Goal: Task Accomplishment & Management: Manage account settings

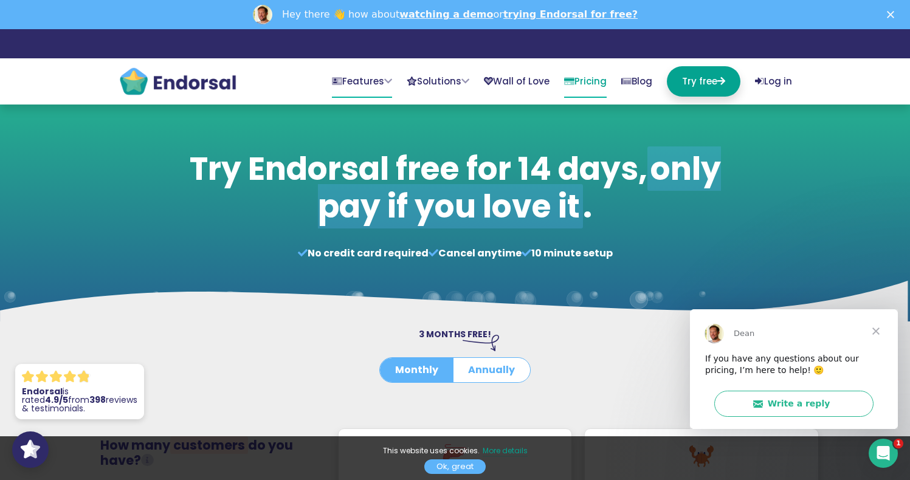
click at [333, 63] on nav "Features Collect EndoForms Beautifully simple testimonial capture forms. AutoRe…" at bounding box center [455, 81] width 693 height 46
click at [346, 77] on link "Features" at bounding box center [362, 81] width 60 height 30
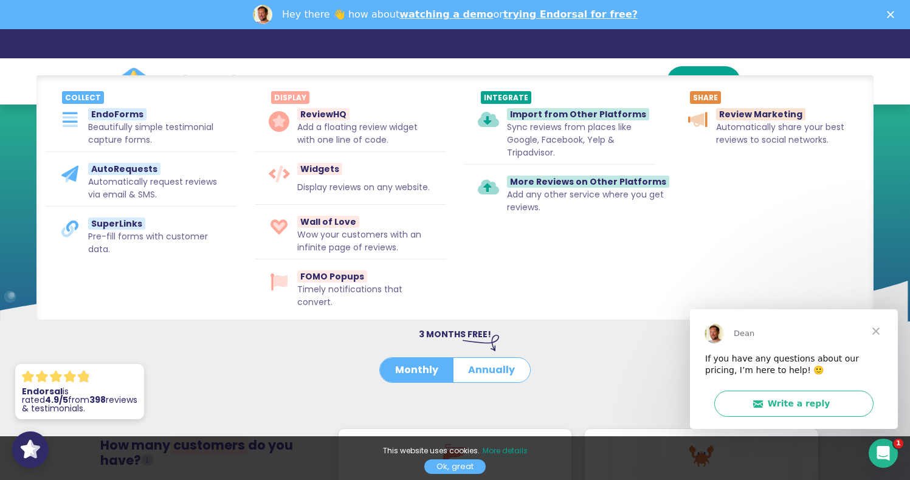
click at [295, 374] on div "3 MONTHS FREE! Monthly Annually" at bounding box center [454, 362] width 437 height 69
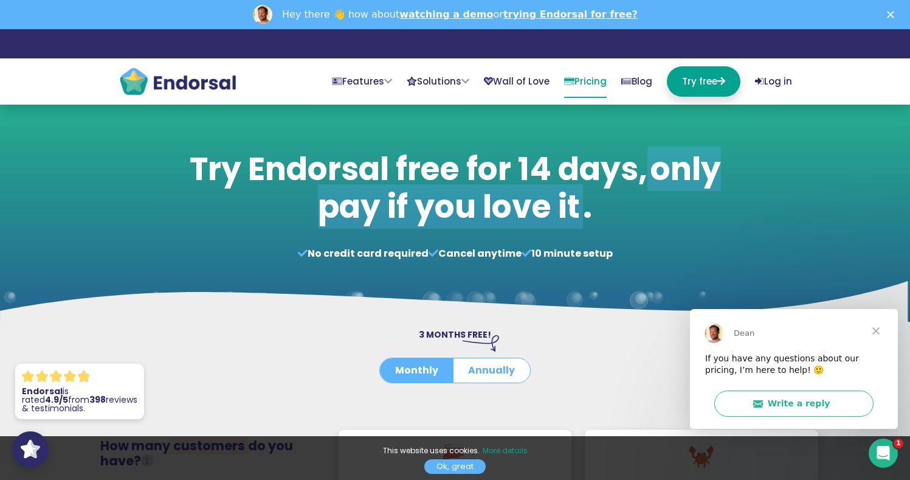
click at [870, 327] on span "Close" at bounding box center [876, 330] width 44 height 44
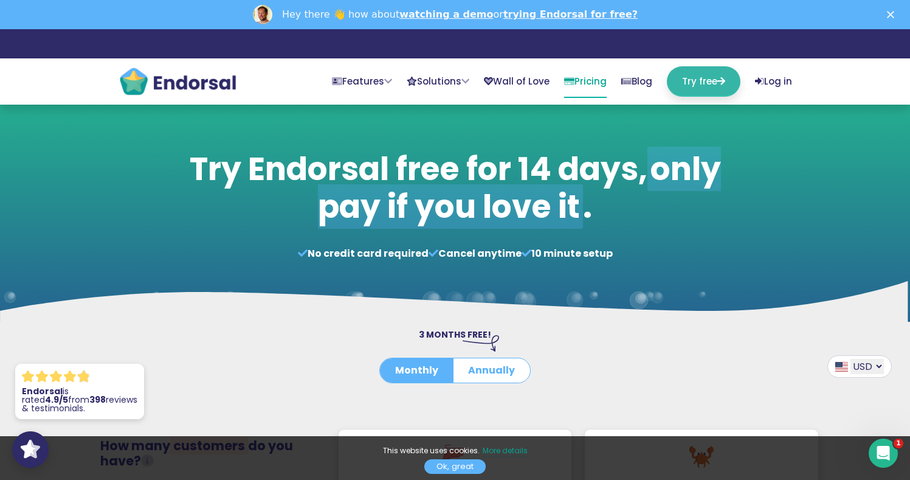
click at [678, 82] on link "Try free" at bounding box center [704, 81] width 74 height 30
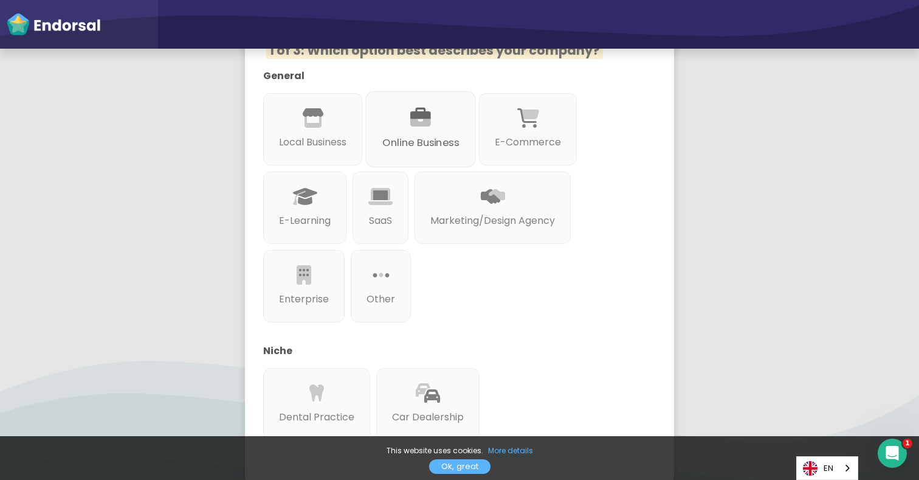
scroll to position [230, 0]
click at [429, 134] on p "Online Business" at bounding box center [420, 141] width 77 height 15
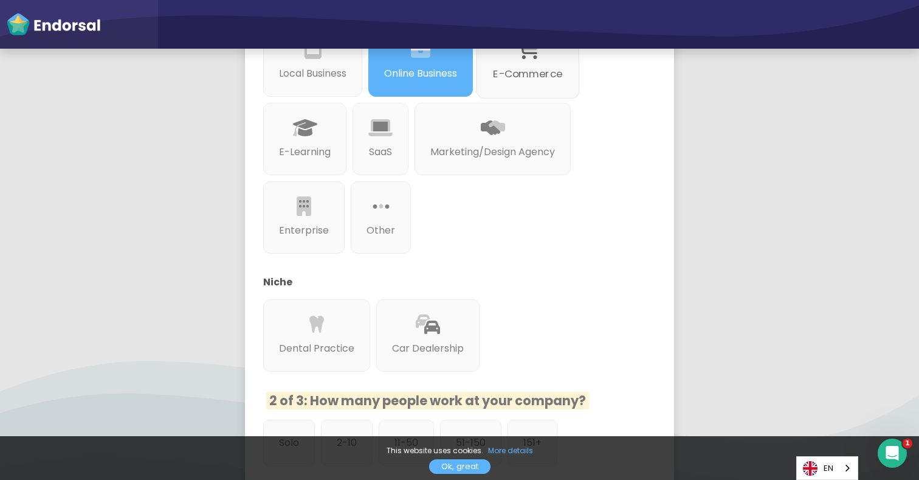
scroll to position [292, 0]
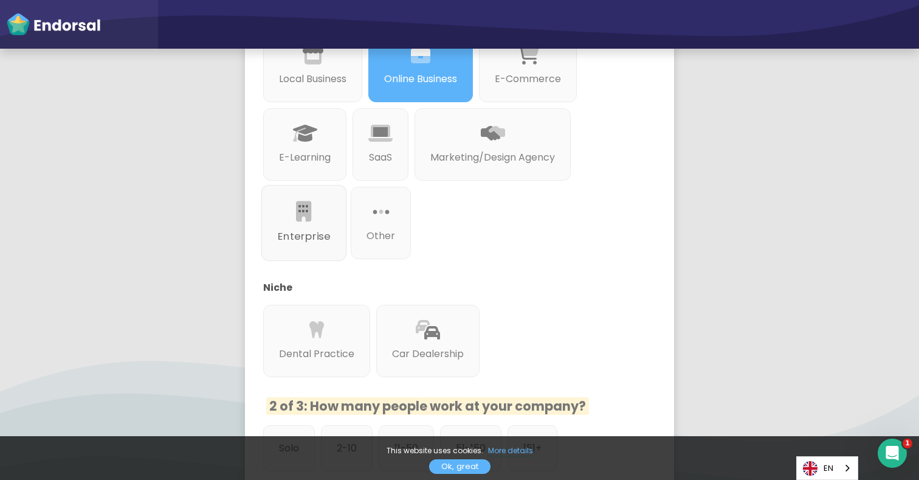
click at [314, 222] on div at bounding box center [304, 225] width 52 height 7
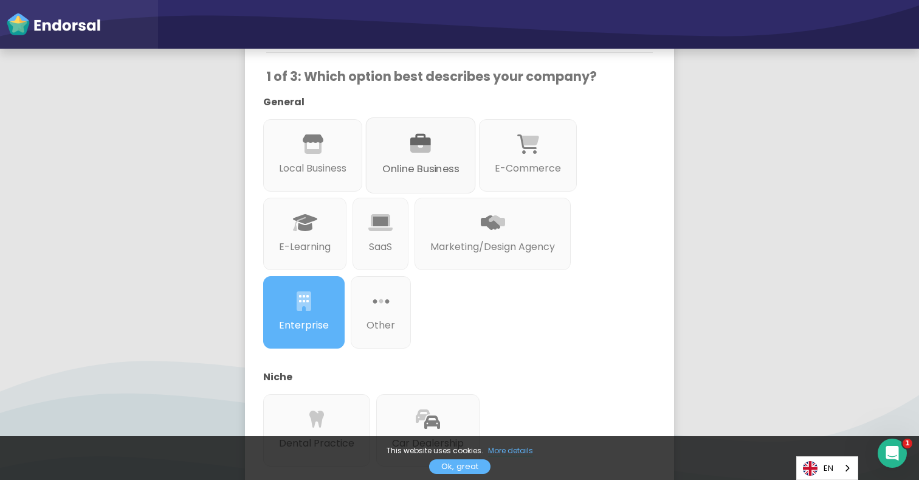
click at [415, 162] on p "Online Business" at bounding box center [420, 169] width 77 height 15
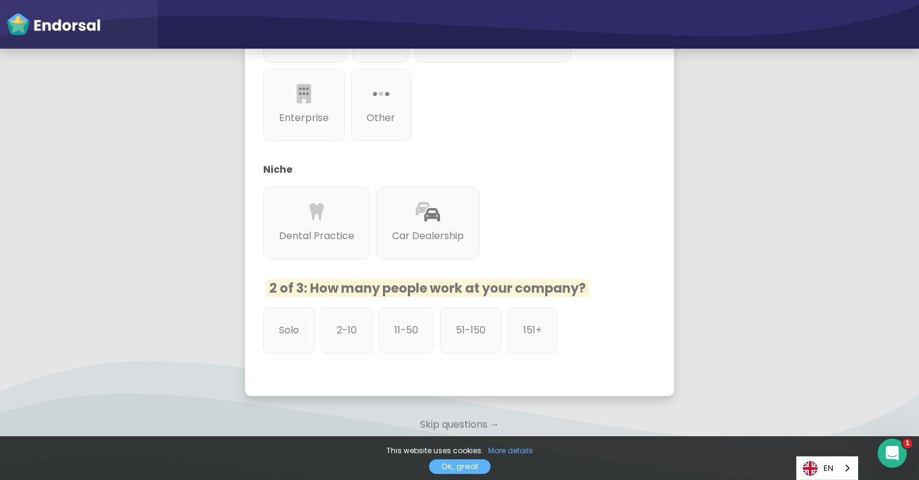
scroll to position [410, 0]
click at [301, 325] on div "Solo" at bounding box center [289, 329] width 54 height 49
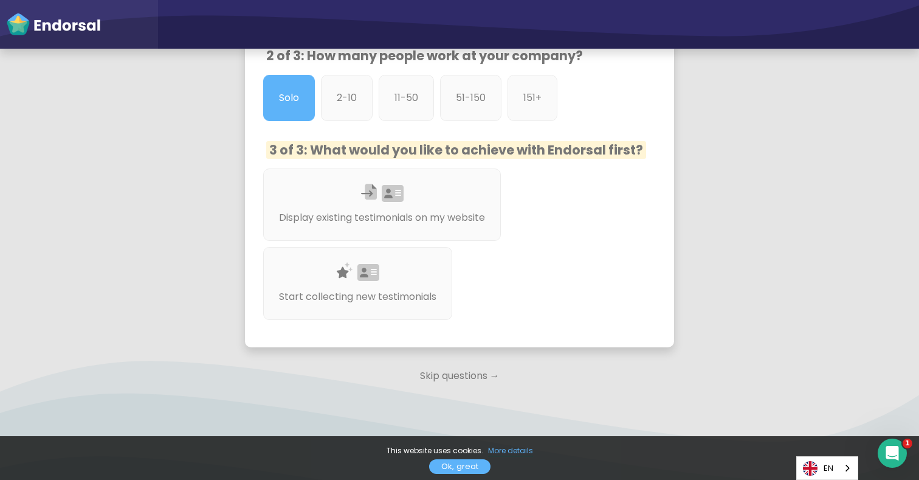
scroll to position [642, 0]
click at [399, 276] on div "Start collecting new testimonials" at bounding box center [357, 282] width 199 height 77
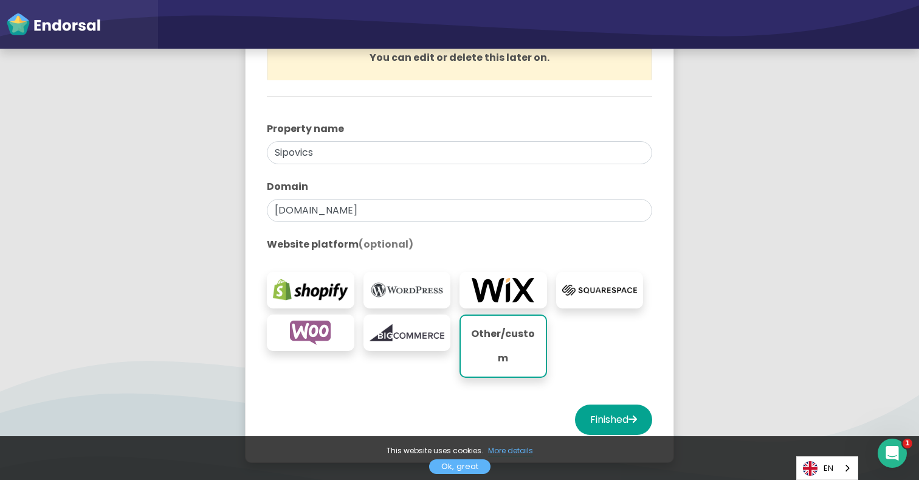
scroll to position [198, 0]
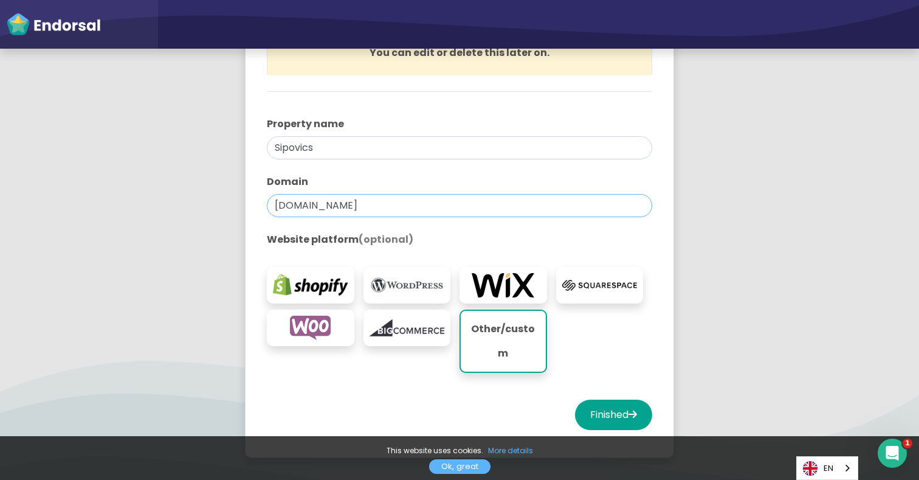
drag, startPoint x: 311, startPoint y: 207, endPoint x: 236, endPoint y: 207, distance: 75.4
click at [236, 207] on div "You're all set! Create your first property to start using Endorsal. A property …" at bounding box center [460, 176] width 460 height 593
type input "[DOMAIN_NAME]"
click at [583, 399] on button "Finished" at bounding box center [613, 414] width 77 height 30
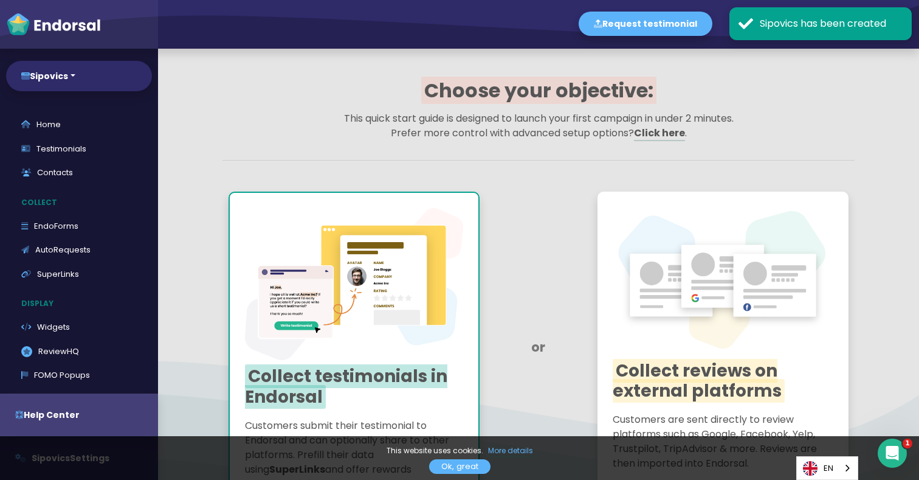
click at [461, 467] on link "Ok, great" at bounding box center [459, 466] width 61 height 15
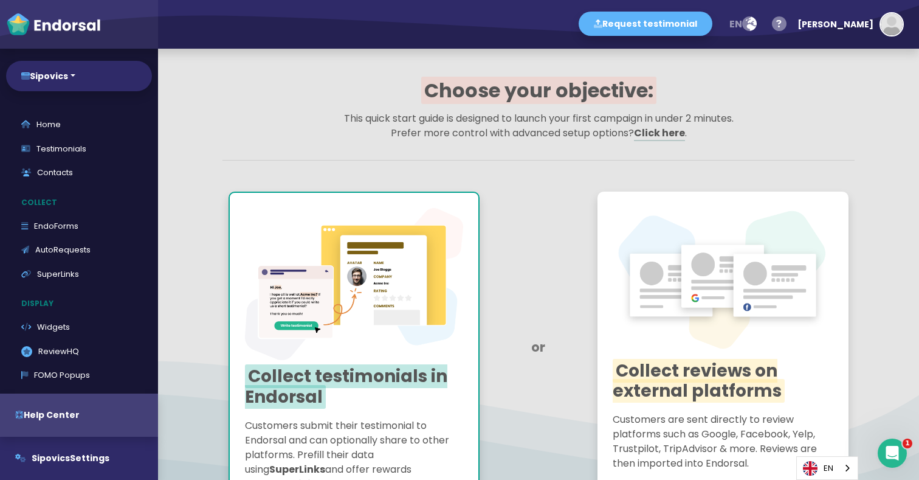
scroll to position [204, 0]
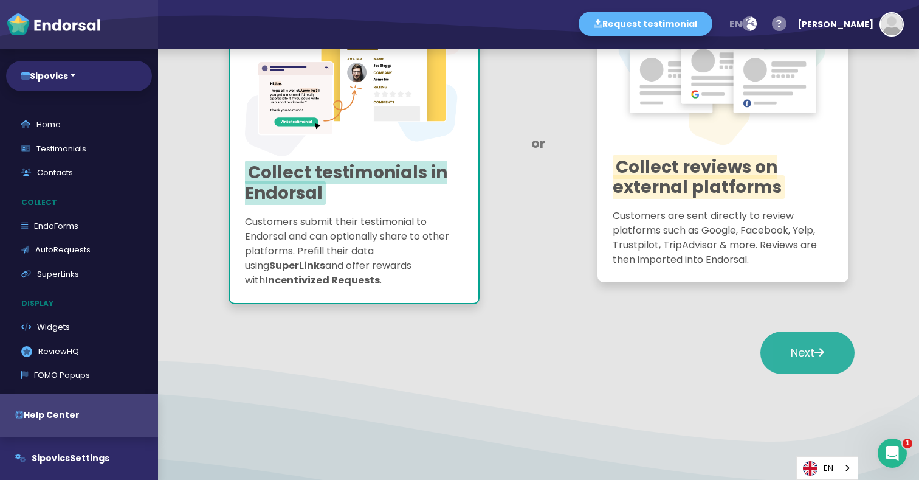
click at [814, 349] on icon at bounding box center [819, 351] width 10 height 11
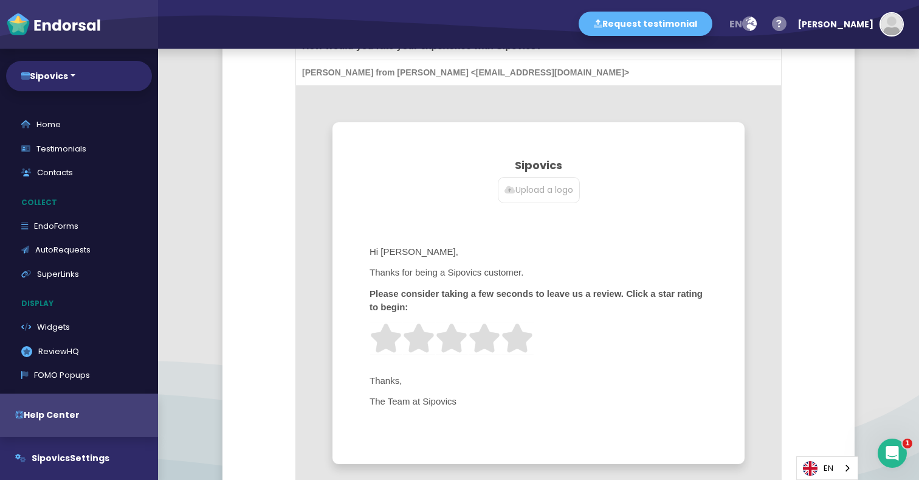
scroll to position [480, 0]
click at [470, 274] on span "Thanks for being a Sipovics customer." at bounding box center [538, 270] width 339 height 15
click at [483, 255] on span "Hi [PERSON_NAME]," at bounding box center [538, 250] width 339 height 15
click at [506, 271] on span "Thanks for being a Sipovics customer." at bounding box center [538, 270] width 339 height 15
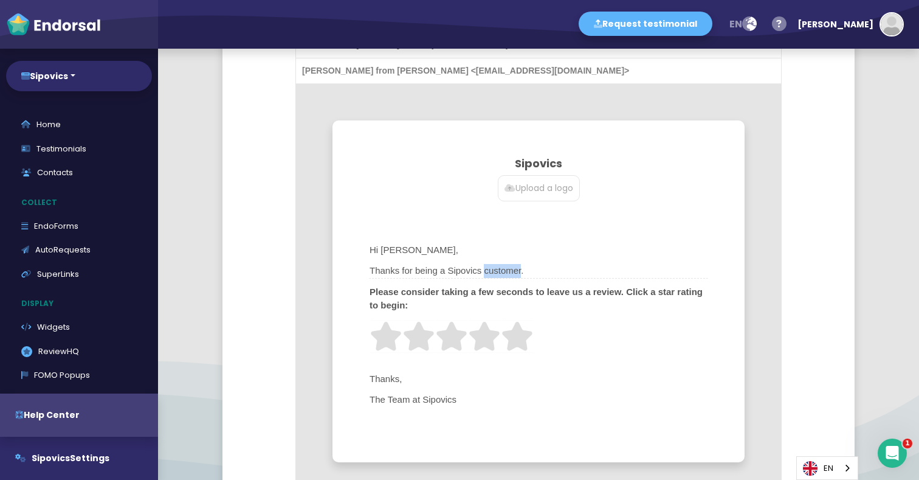
drag, startPoint x: 506, startPoint y: 271, endPoint x: 524, endPoint y: 275, distance: 18.6
click at [506, 271] on span "Thanks for being a Sipovics customer." at bounding box center [538, 270] width 339 height 15
click at [524, 275] on span "Thanks for being a Sipovics customer." at bounding box center [538, 270] width 339 height 15
click at [551, 274] on span "Thanks for being a Sipovics customer." at bounding box center [538, 270] width 339 height 15
click at [552, 271] on span "Thanks for being a Sipovics customer." at bounding box center [538, 270] width 339 height 15
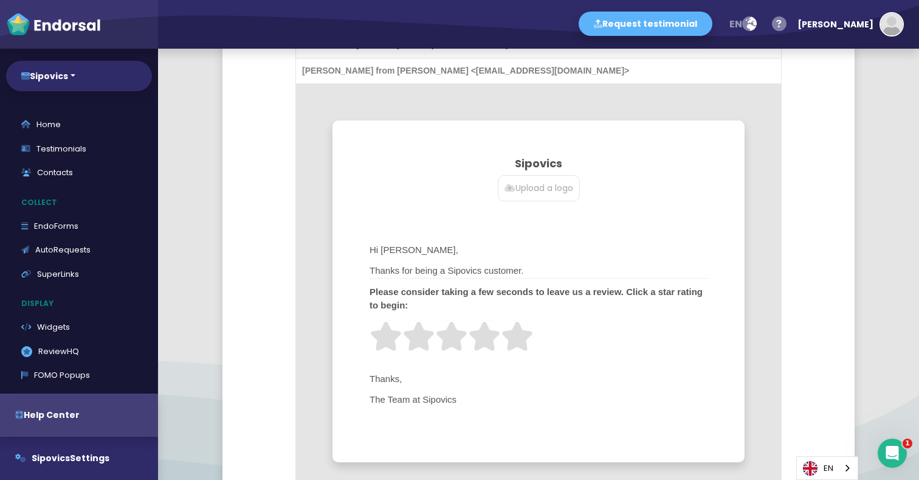
click at [551, 270] on span "Thanks for being a Sipovics customer." at bounding box center [538, 270] width 339 height 15
click at [526, 264] on span "Thanks for being a Sipovics customer." at bounding box center [538, 270] width 339 height 15
click at [518, 265] on span "Thanks for being a Sipovics customer." at bounding box center [538, 270] width 339 height 15
click at [509, 266] on span "Thanks for being a Sipovics customer." at bounding box center [538, 270] width 339 height 15
click at [477, 264] on span "Thanks for being a Sipovics customer." at bounding box center [538, 270] width 339 height 15
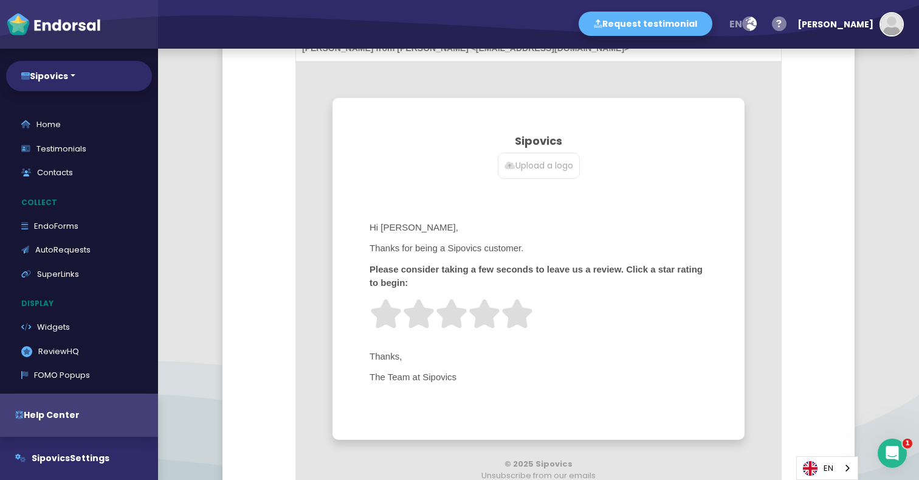
scroll to position [528, 0]
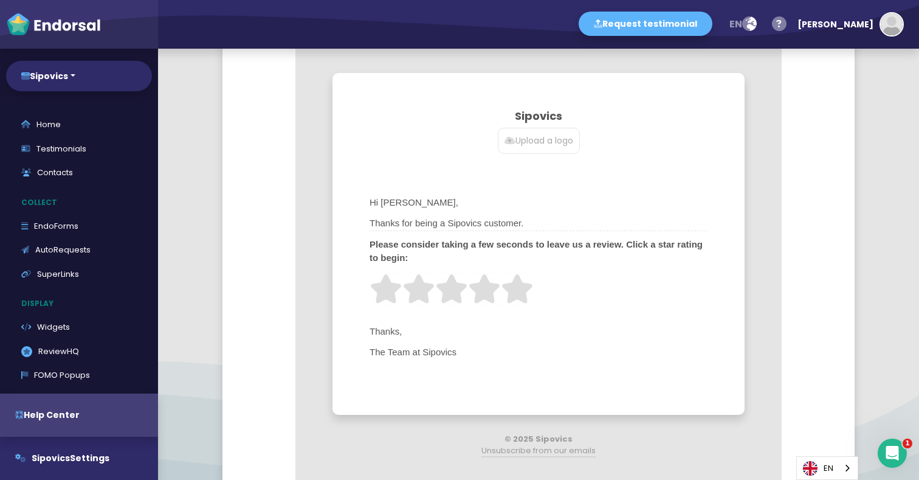
click at [406, 229] on span "Thanks for being a Sipovics customer." at bounding box center [538, 223] width 339 height 15
click at [407, 229] on span "Thanks for being a Sipovics customer." at bounding box center [538, 223] width 339 height 15
click at [422, 223] on span "Thanks for being a Sipovics customer." at bounding box center [538, 223] width 339 height 15
click at [427, 222] on span "Thanks for being a Sipovics customer." at bounding box center [538, 223] width 339 height 15
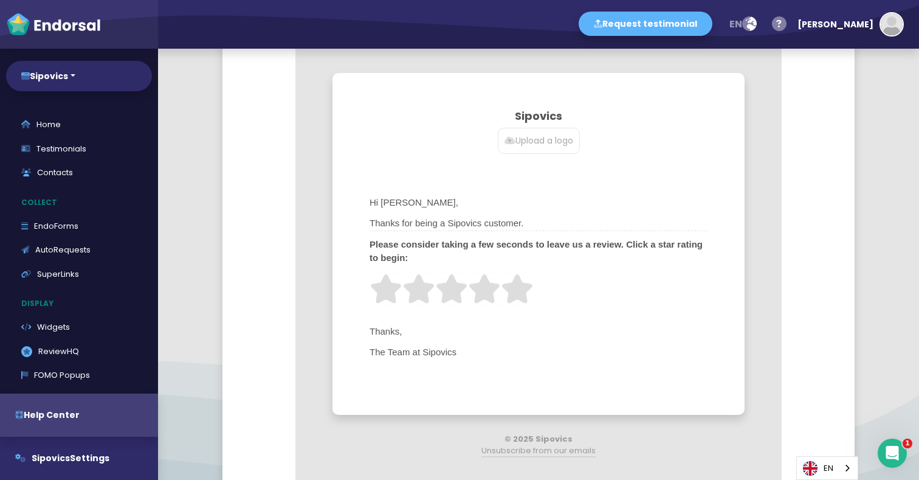
click at [574, 227] on span "Thanks for being a Sipovics customer." at bounding box center [538, 223] width 339 height 15
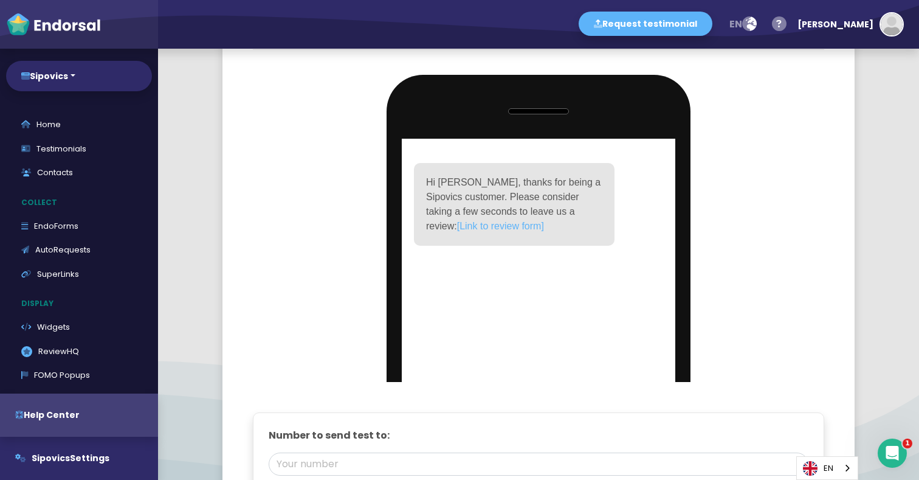
scroll to position [1511, 0]
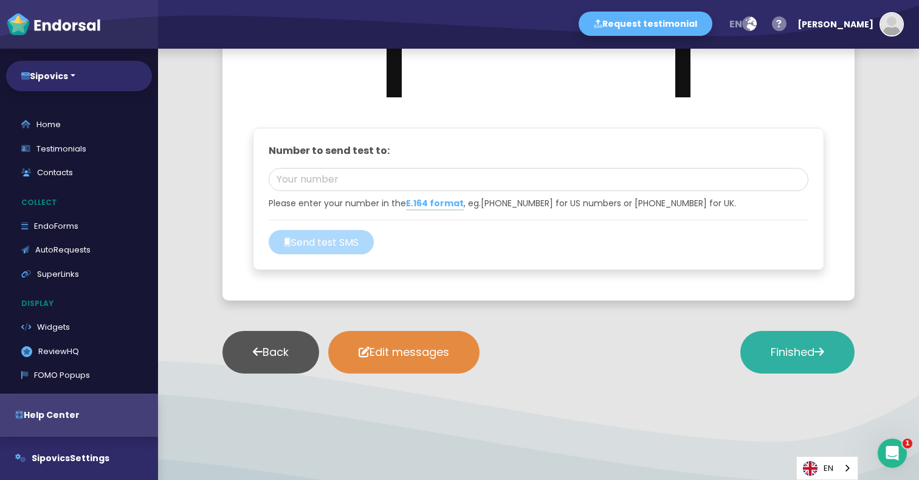
click at [777, 348] on span "Finished" at bounding box center [797, 351] width 53 height 15
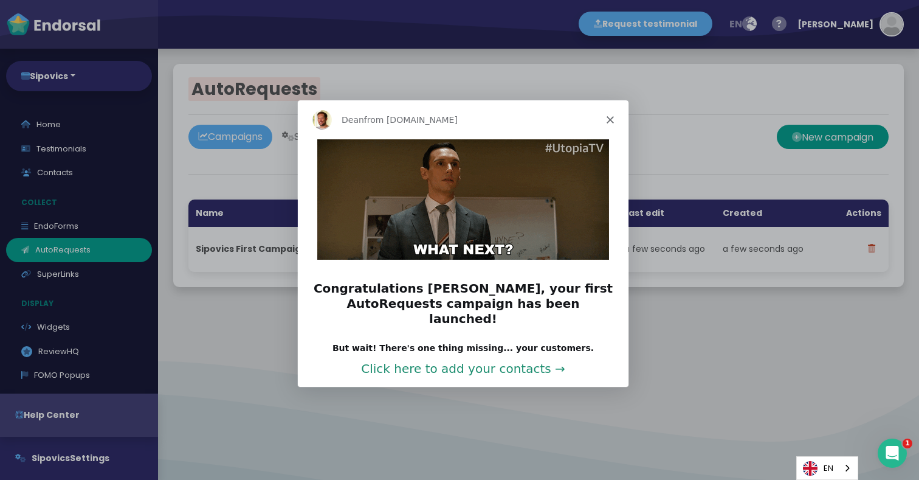
click at [514, 360] on link "Click here to add your contacts →" at bounding box center [462, 367] width 204 height 15
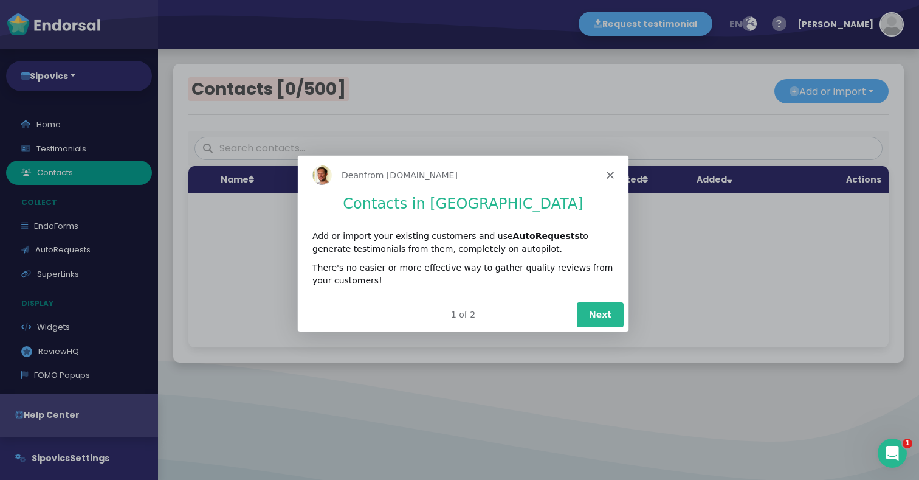
click at [600, 310] on button "Next" at bounding box center [599, 313] width 47 height 25
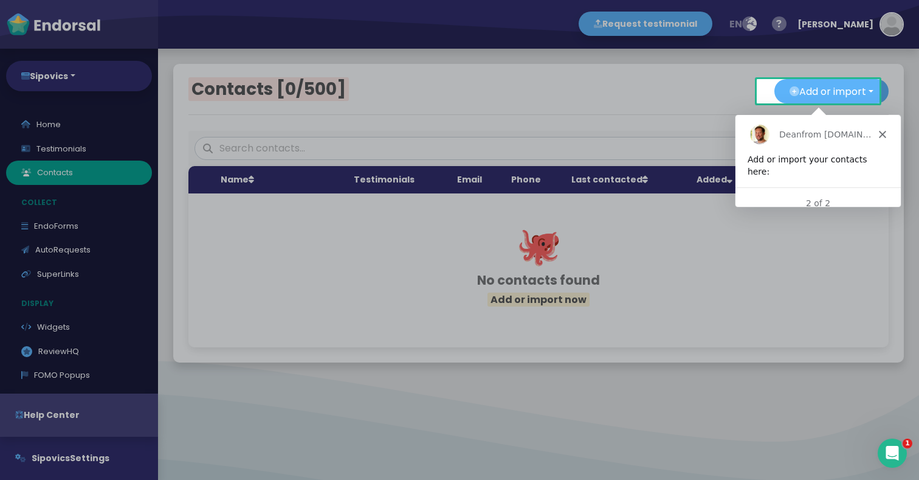
click at [886, 134] on div "Dean from Endorsal.io" at bounding box center [816, 133] width 165 height 39
click at [883, 133] on polygon "Close" at bounding box center [881, 133] width 7 height 7
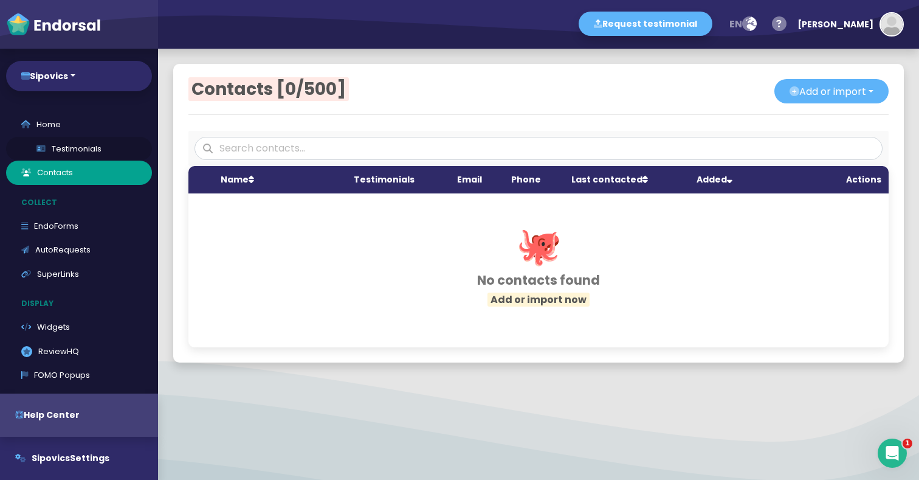
click at [75, 151] on link "Testimonials" at bounding box center [79, 149] width 146 height 24
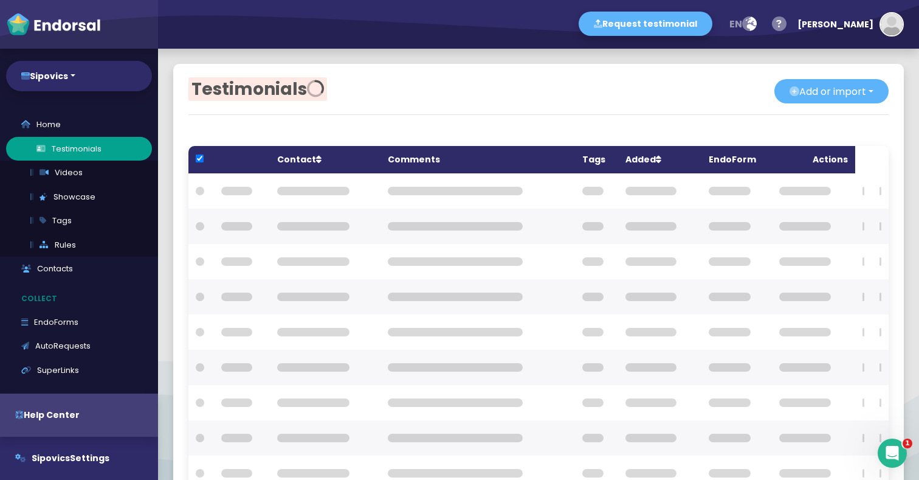
checkbox input "true"
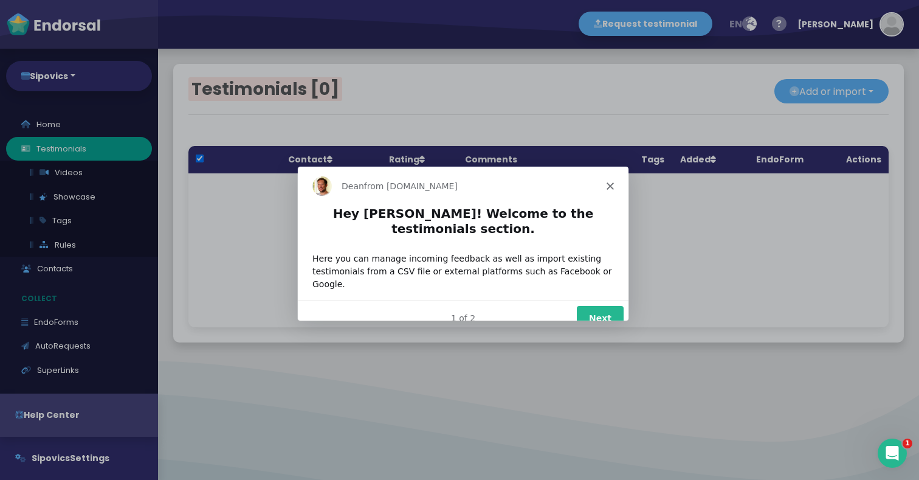
click at [587, 309] on button "Next" at bounding box center [599, 317] width 47 height 25
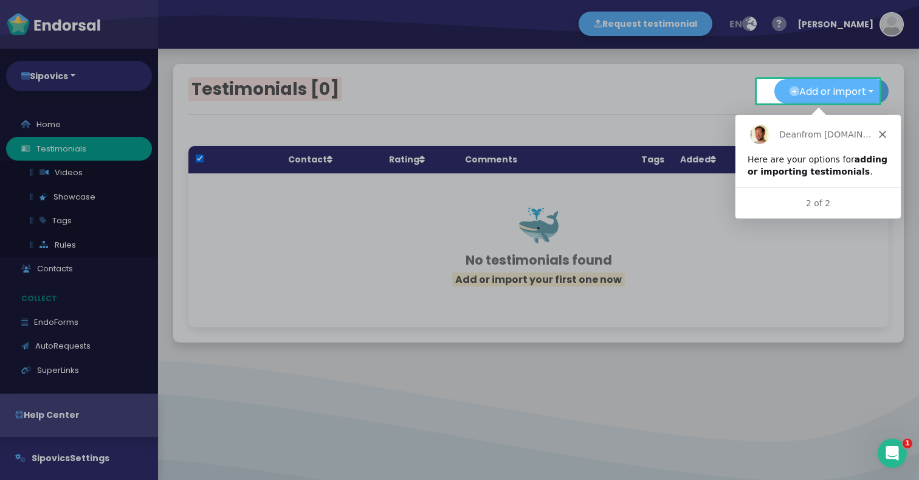
click at [80, 199] on div at bounding box center [459, 291] width 919 height 376
click at [872, 128] on div "Dean from Endorsal.io" at bounding box center [816, 133] width 165 height 39
click at [887, 132] on div "Dean from Endorsal.io" at bounding box center [816, 133] width 165 height 39
click at [875, 138] on div "Dean from Endorsal.io" at bounding box center [816, 133] width 165 height 39
click at [878, 135] on icon "Close" at bounding box center [881, 133] width 7 height 7
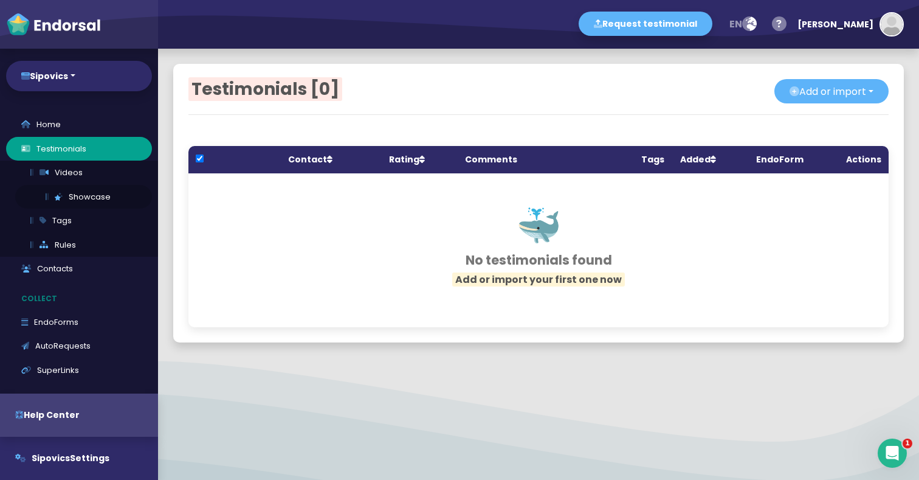
click at [62, 201] on link "Showcase" at bounding box center [83, 197] width 137 height 24
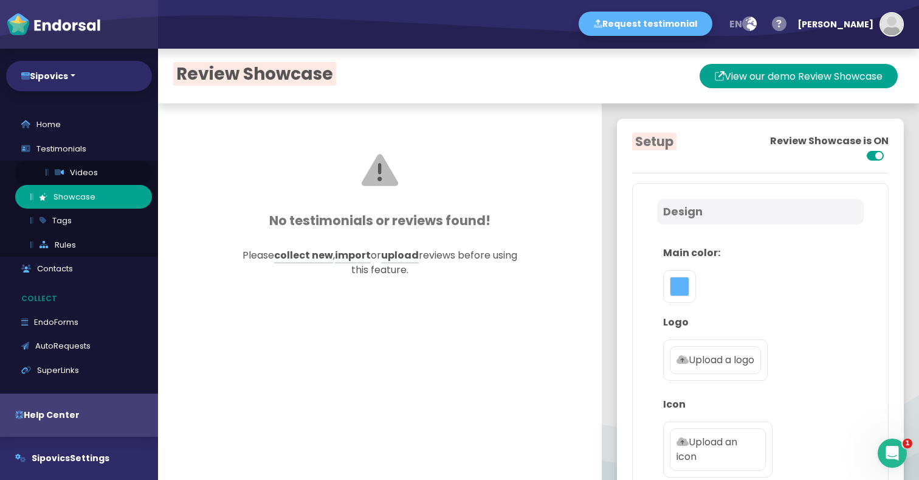
click at [77, 170] on link "Videos" at bounding box center [83, 172] width 137 height 24
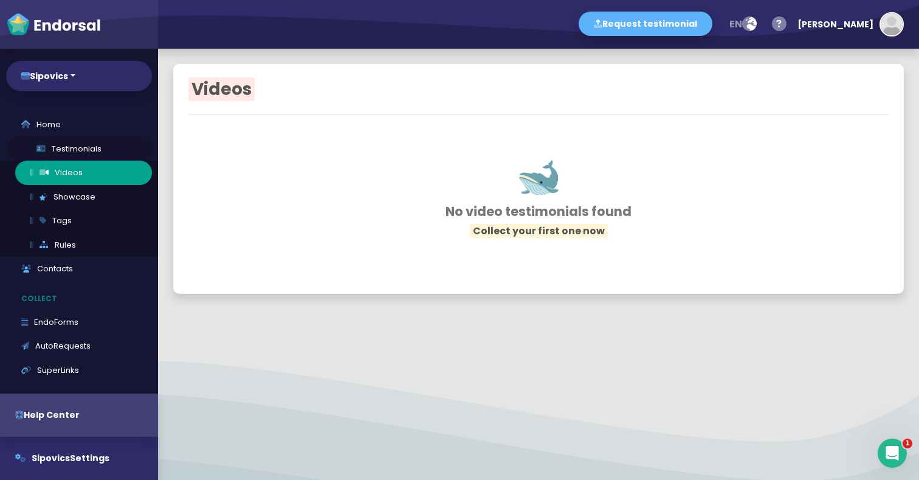
click at [74, 149] on link "Testimonials" at bounding box center [79, 149] width 146 height 24
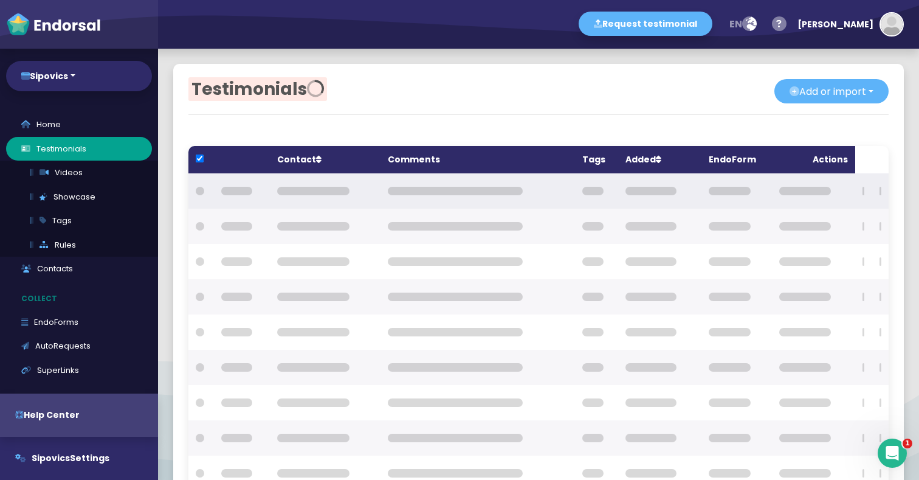
checkbox input "true"
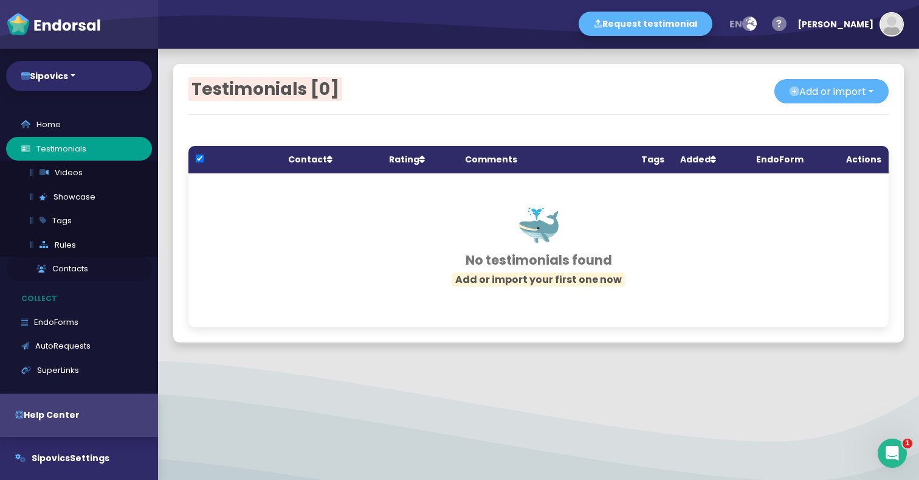
click at [69, 273] on link "Contacts" at bounding box center [79, 268] width 146 height 24
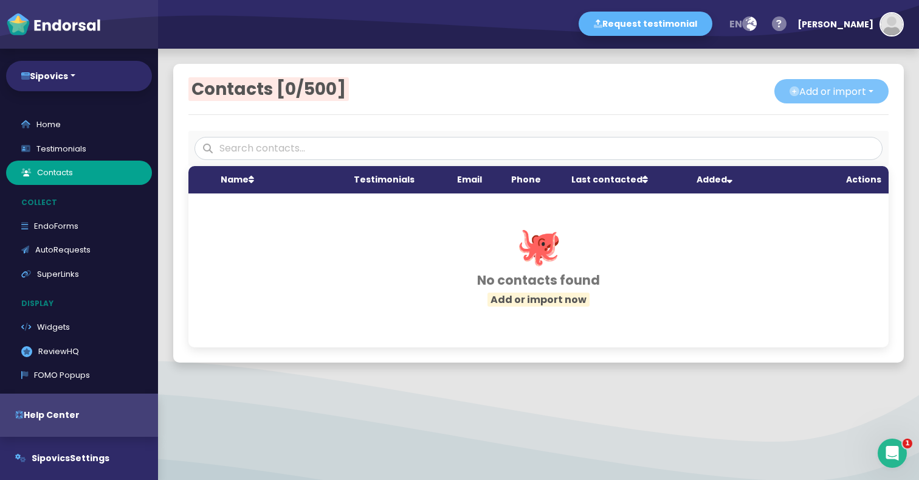
click at [816, 99] on button "Add or import" at bounding box center [831, 91] width 114 height 24
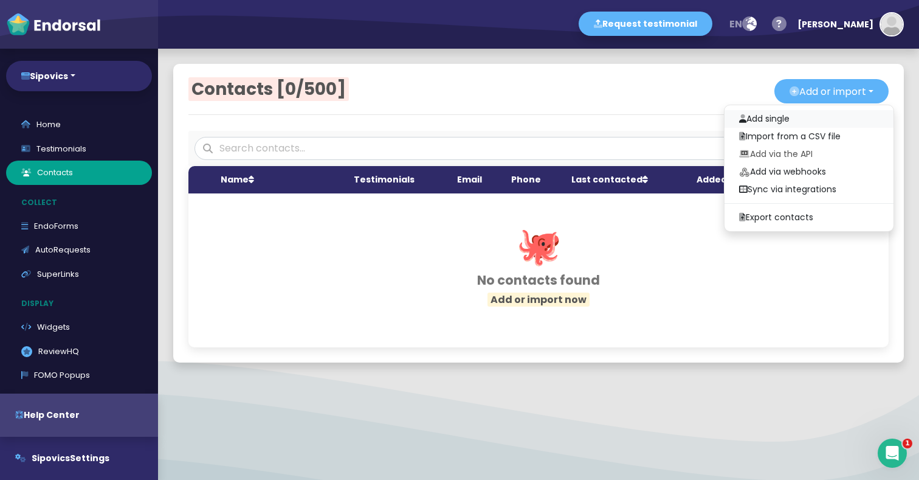
click at [779, 122] on link "Add single" at bounding box center [809, 119] width 169 height 18
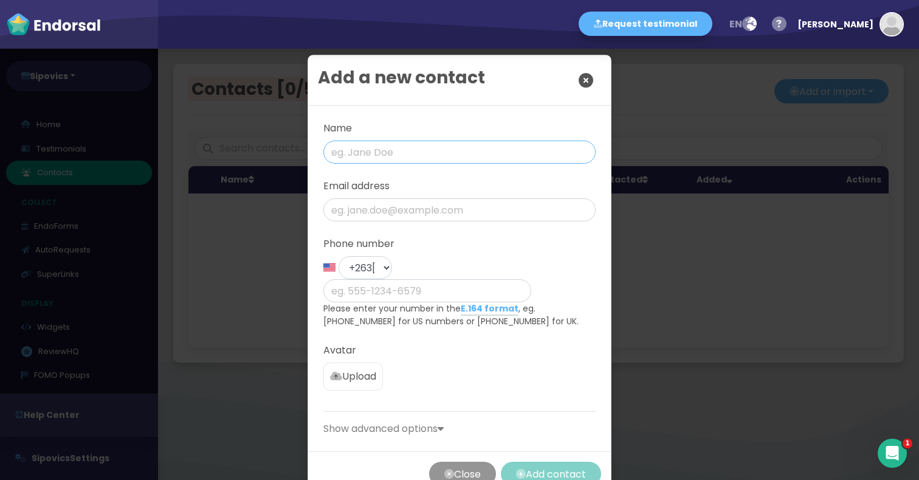
click at [464, 149] on input "text" at bounding box center [459, 151] width 272 height 23
click at [459, 150] on input "text" at bounding box center [459, 151] width 272 height 23
type input "[PERSON_NAME]"
click at [444, 214] on input "email" at bounding box center [459, 209] width 272 height 23
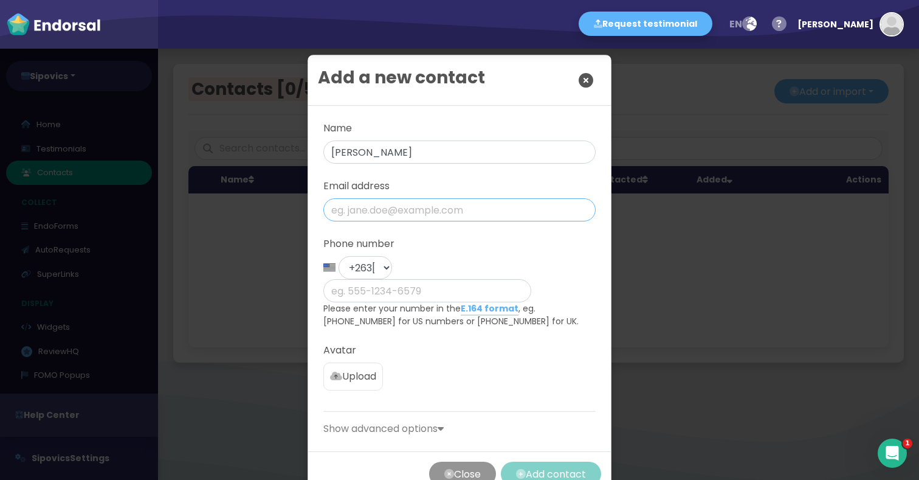
type input "[EMAIL_ADDRESS][DOMAIN_NAME]"
click at [374, 264] on select "+1 United States +44 United Kingdom +1 Canada +61 Australia +93 Afghanistan +35…" at bounding box center [365, 267] width 53 height 23
select select "97: Object"
click at [339, 256] on select "+1 United States +44 United Kingdom +1 Canada +61 Australia +93 Afghanistan +35…" at bounding box center [365, 267] width 53 height 23
click at [465, 279] on input "phone" at bounding box center [427, 290] width 208 height 23
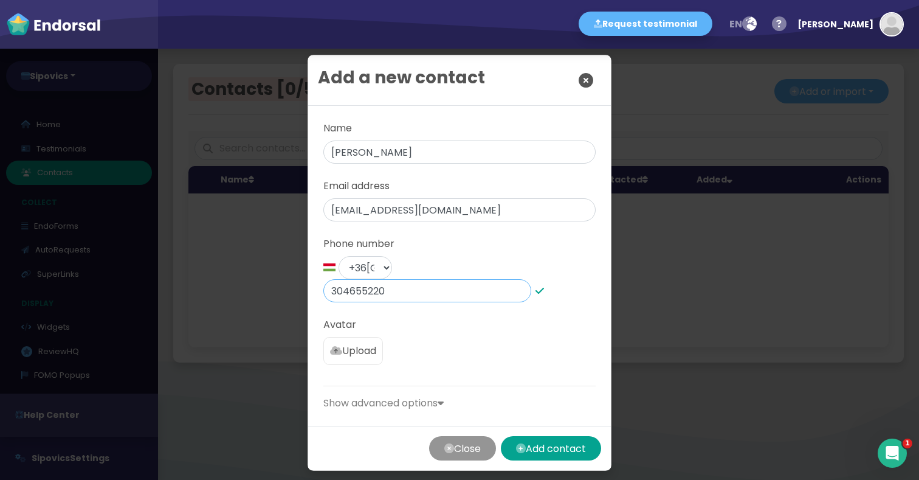
type input "304655220"
click at [438, 396] on p "Show advanced options" at bounding box center [459, 403] width 272 height 15
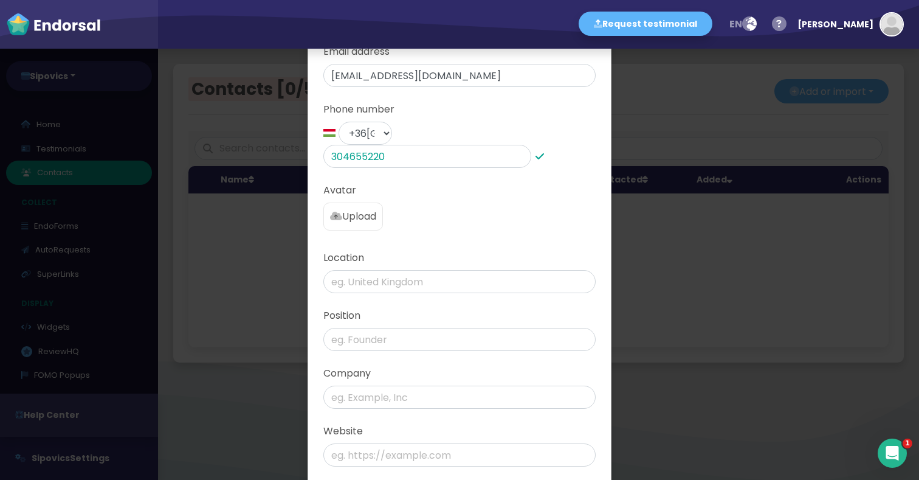
scroll to position [239, 0]
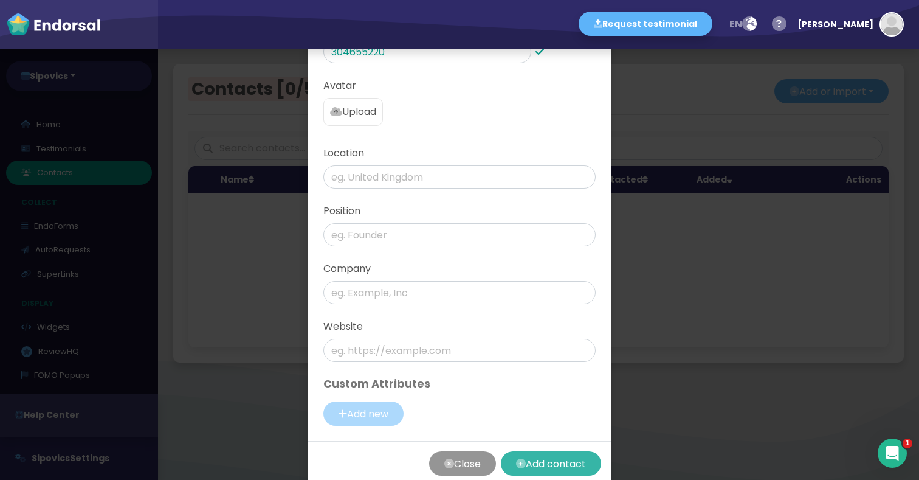
click at [556, 451] on button "Add contact" at bounding box center [551, 463] width 100 height 24
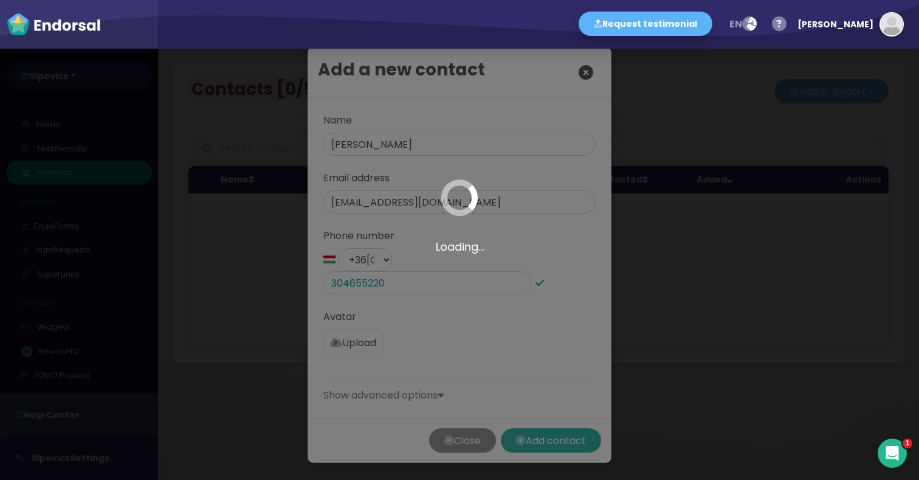
scroll to position [0, 0]
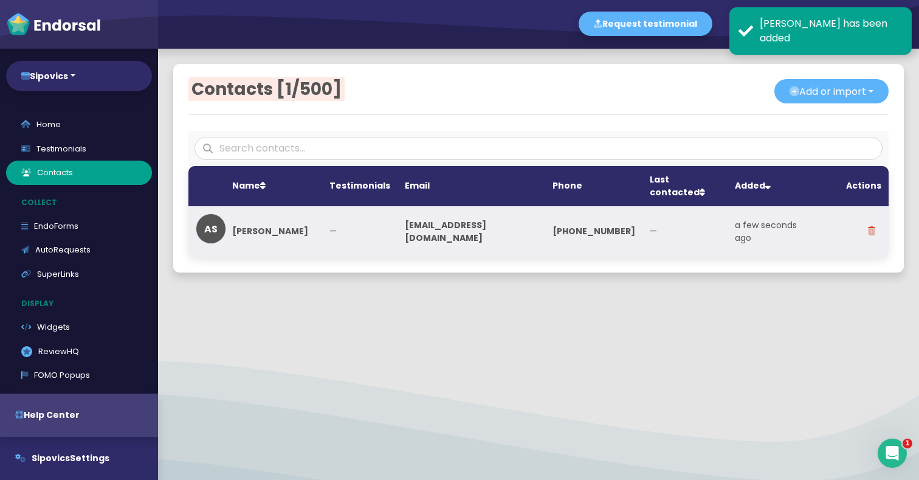
click at [330, 219] on td "—" at bounding box center [359, 231] width 75 height 51
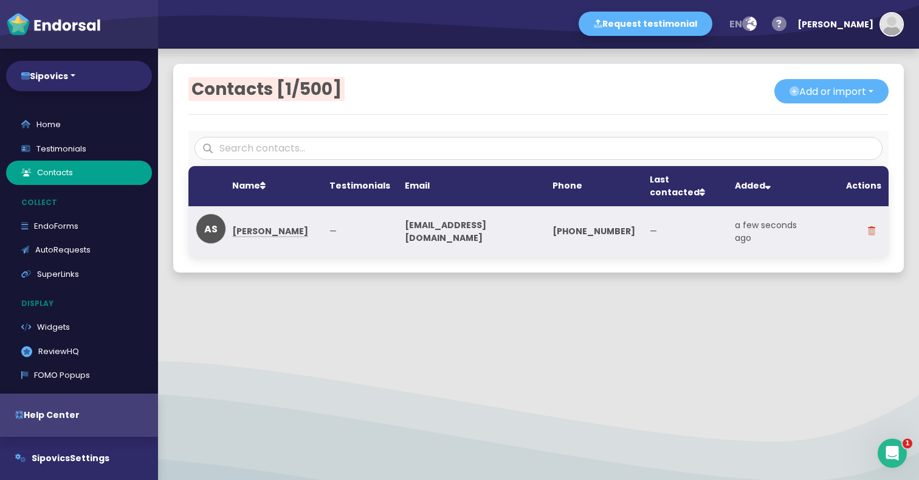
click at [256, 225] on link "[PERSON_NAME]" at bounding box center [270, 231] width 76 height 12
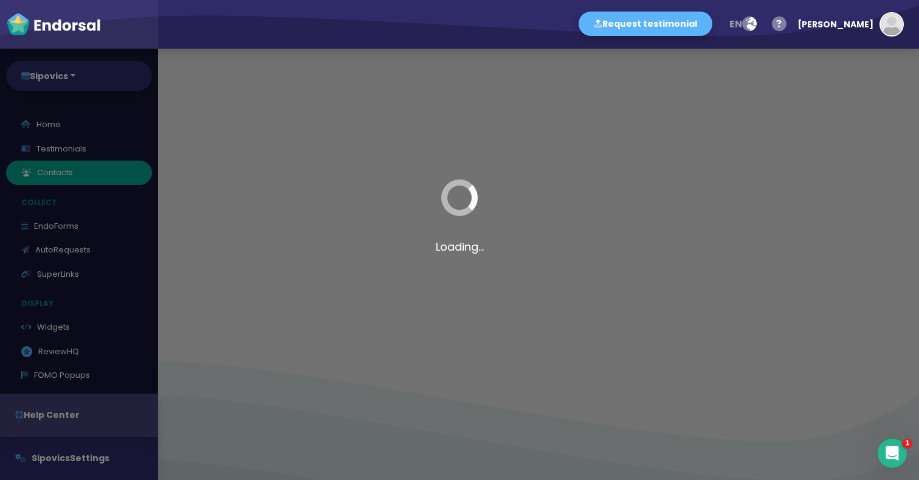
select select "97: Object"
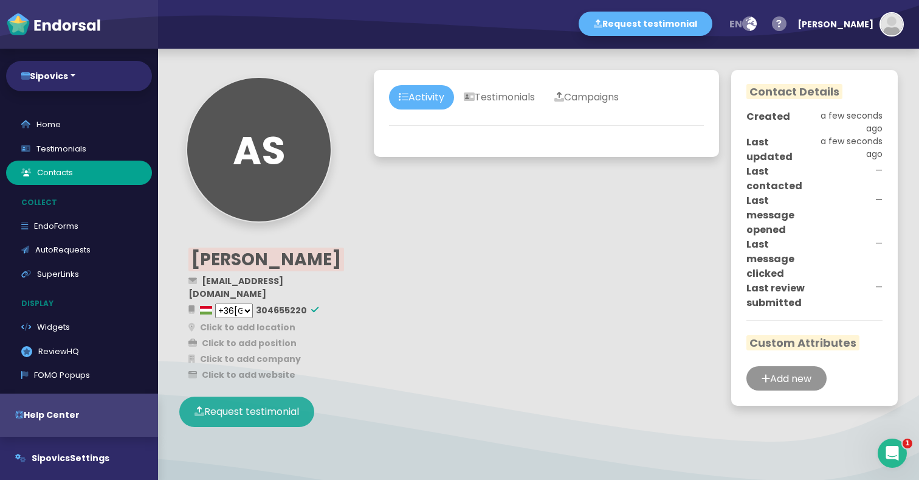
click at [296, 396] on button "Request testimonial" at bounding box center [246, 411] width 135 height 30
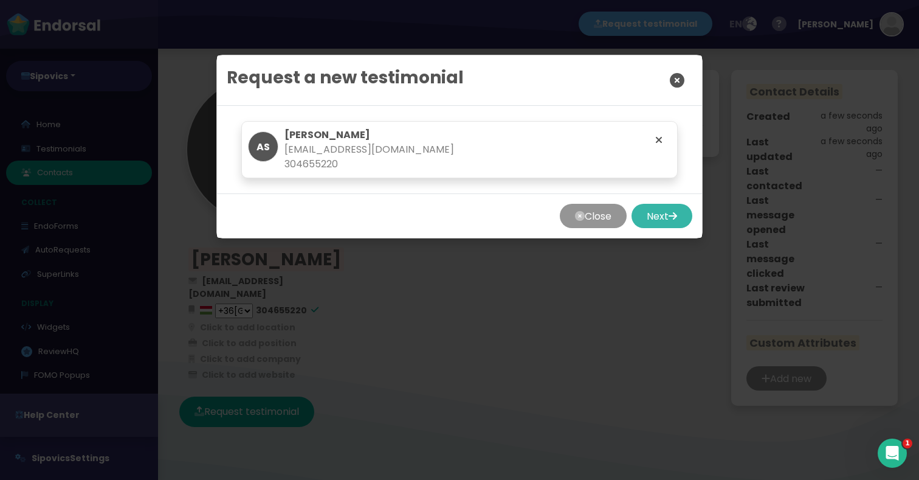
click at [654, 215] on button "Next" at bounding box center [662, 216] width 61 height 24
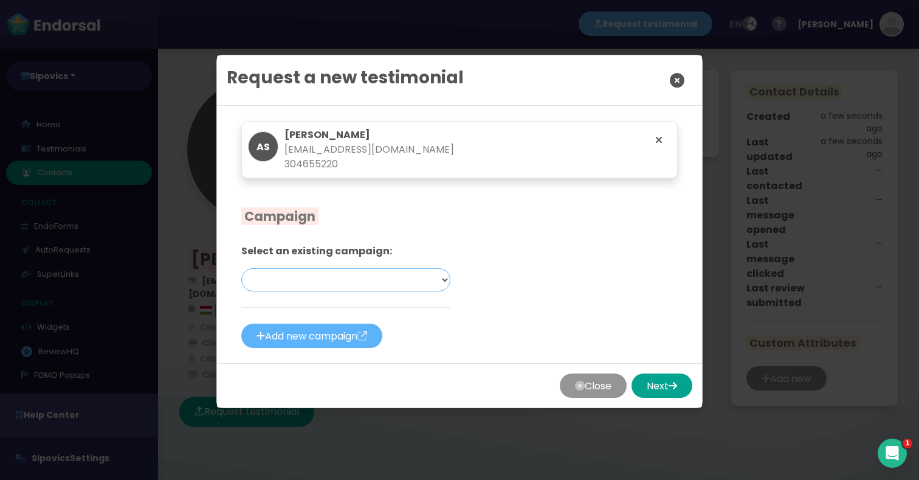
click at [418, 281] on select "Sipovics First Campaign (General Testimonials) — Email & SMS [LIVE]" at bounding box center [345, 279] width 209 height 23
select select "0: Object"
click at [241, 268] on select "Sipovics First Campaign (General Testimonials) — Email & SMS [LIVE]" at bounding box center [345, 279] width 209 height 23
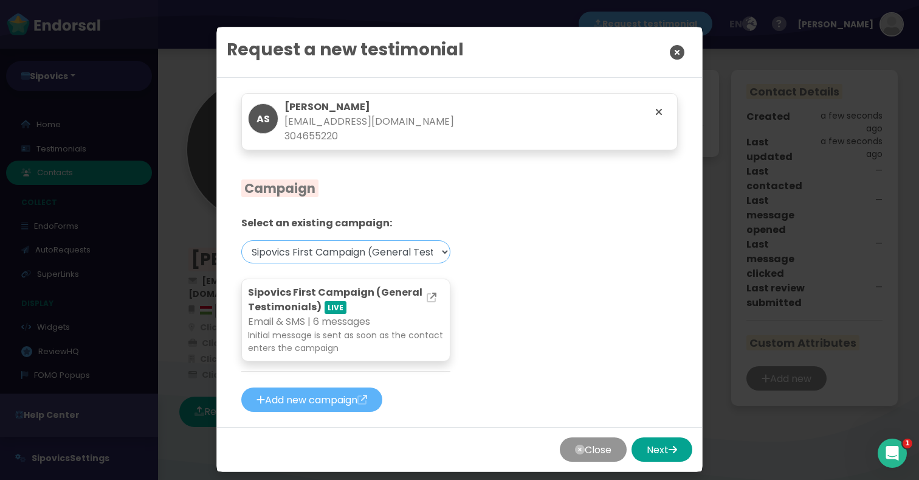
scroll to position [37, 0]
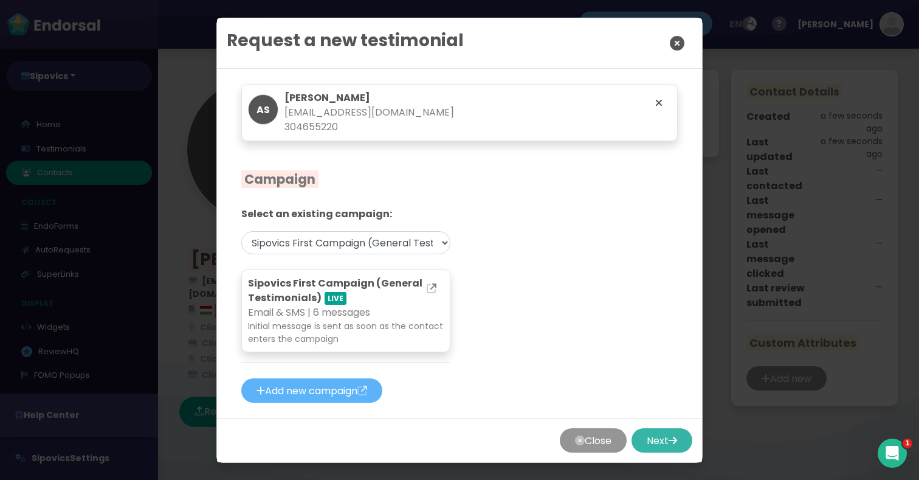
click at [659, 439] on button "Next" at bounding box center [662, 440] width 61 height 24
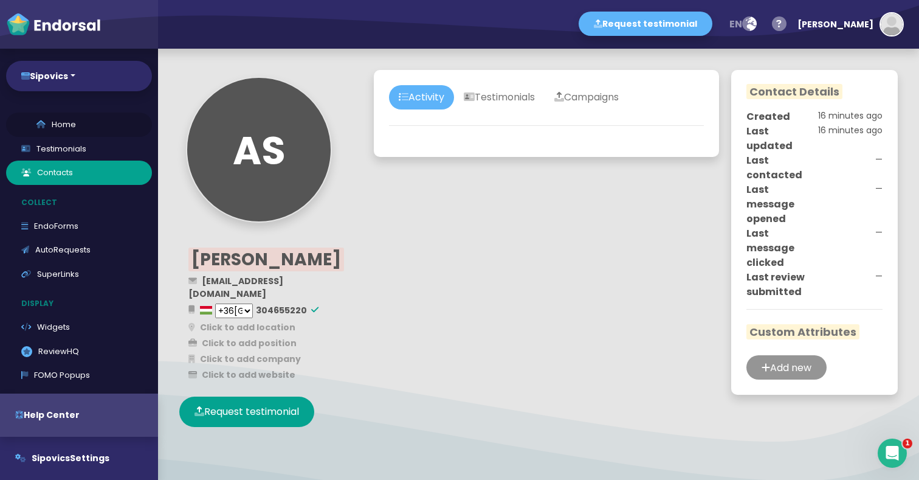
click at [80, 136] on link "Home" at bounding box center [79, 124] width 146 height 24
select select "14"
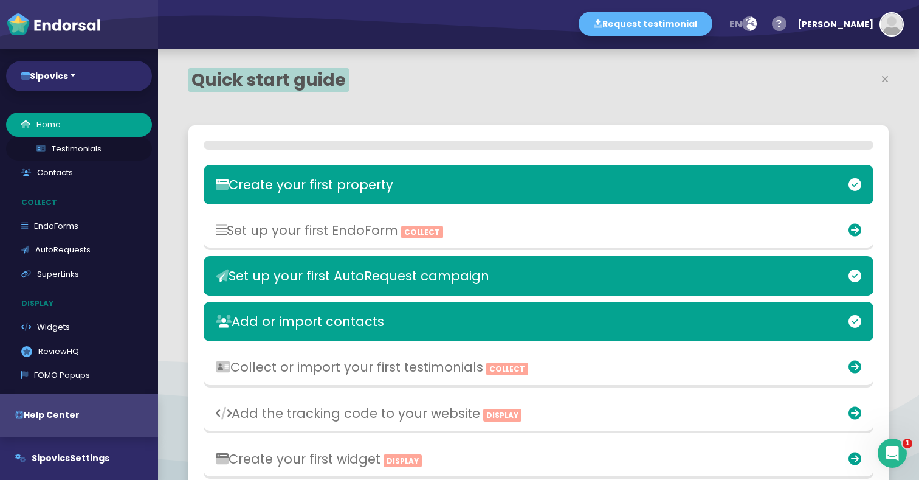
scroll to position [292, 450]
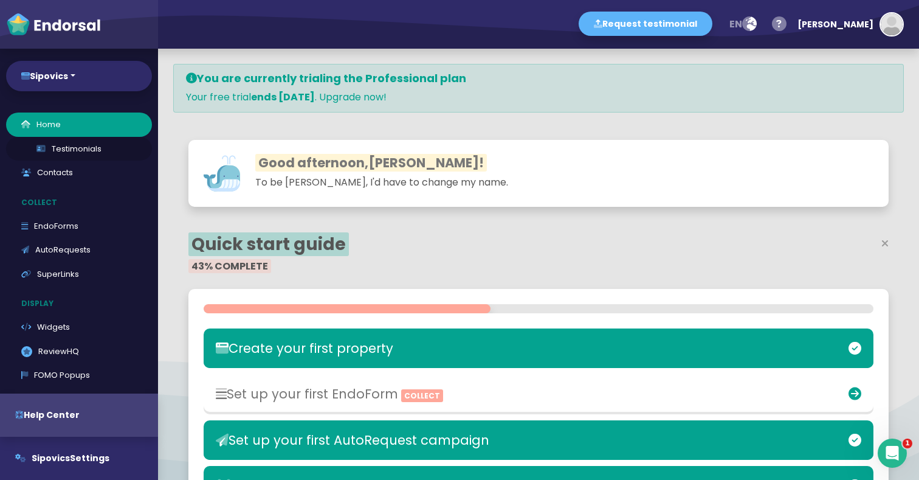
click at [79, 147] on link "Testimonials" at bounding box center [79, 149] width 146 height 24
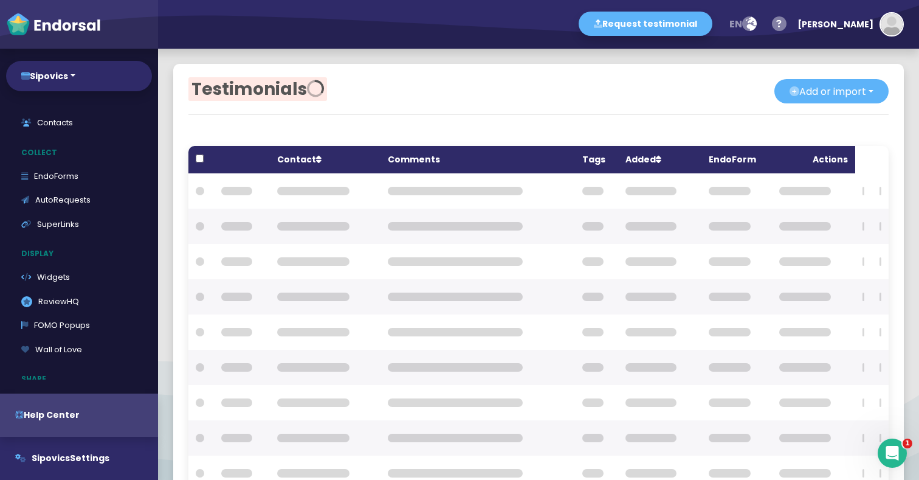
scroll to position [216, 0]
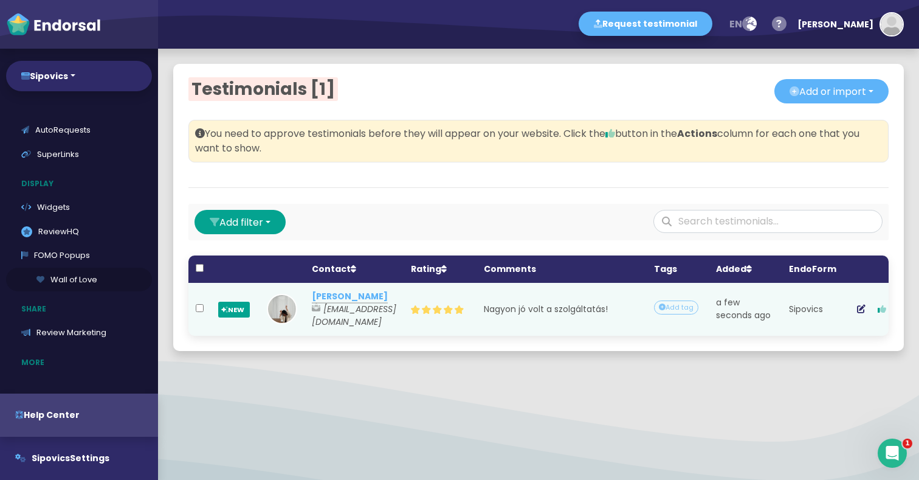
click at [67, 280] on link "Wall of Love" at bounding box center [79, 279] width 146 height 24
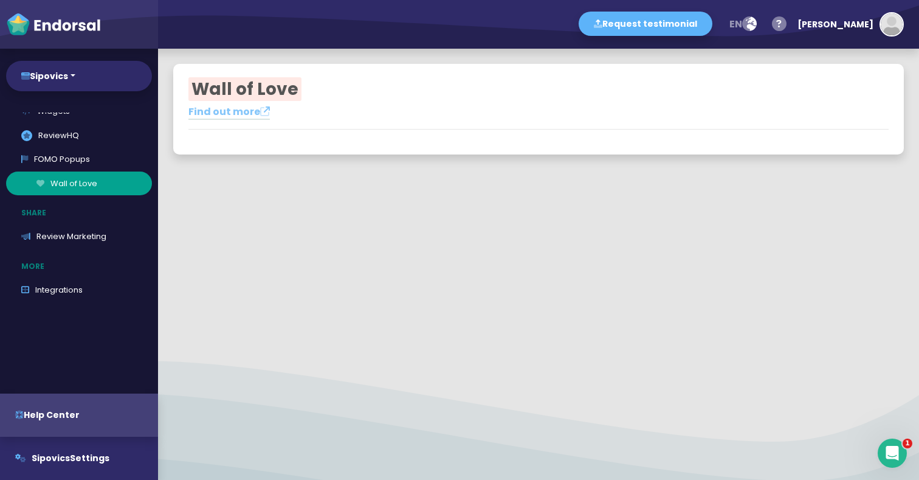
scroll to position [120, 0]
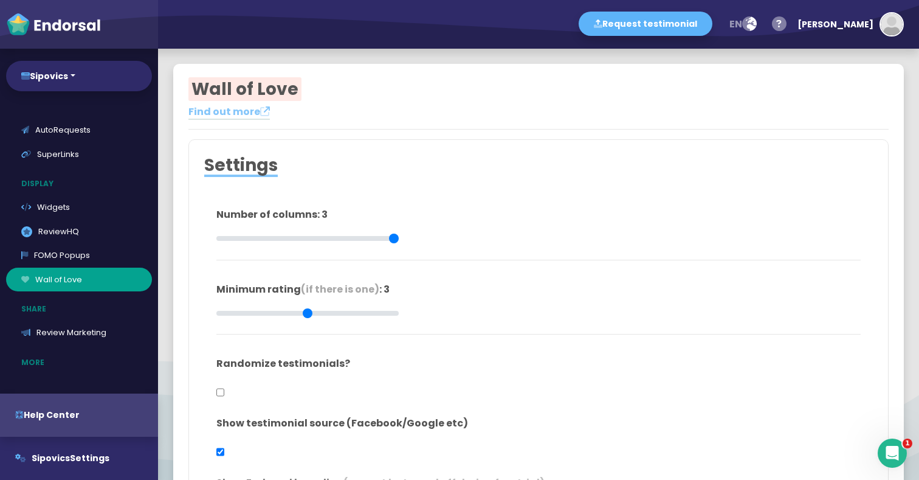
type input "#FFFFFF"
type input "#555555"
type input "#777777"
type input "#555555"
type input "#FFD75C"
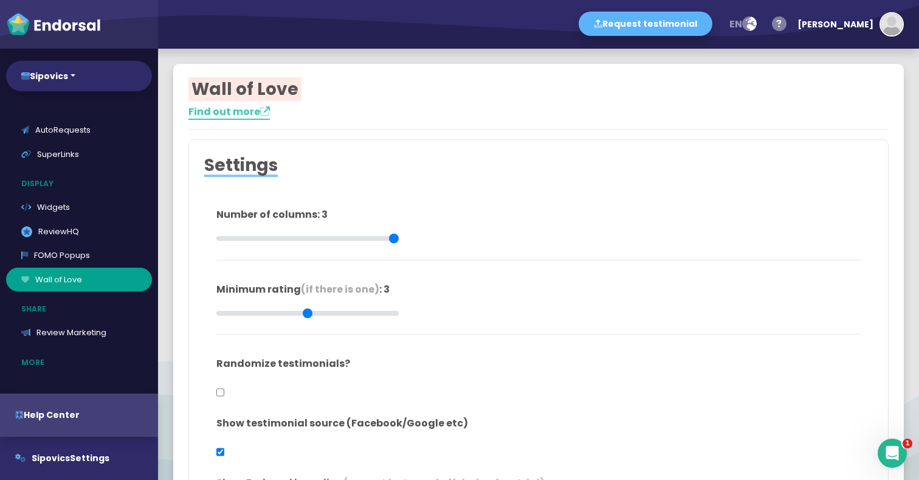
click at [264, 112] on icon at bounding box center [265, 111] width 10 height 10
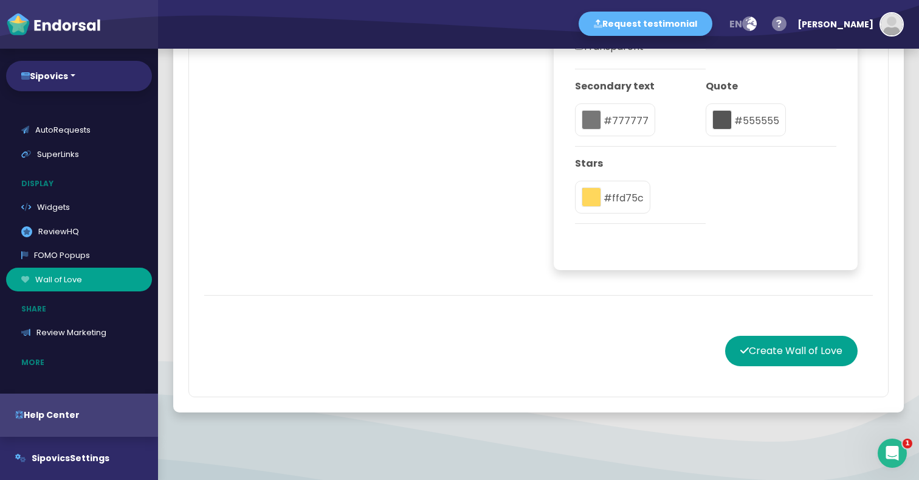
scroll to position [1192, 0]
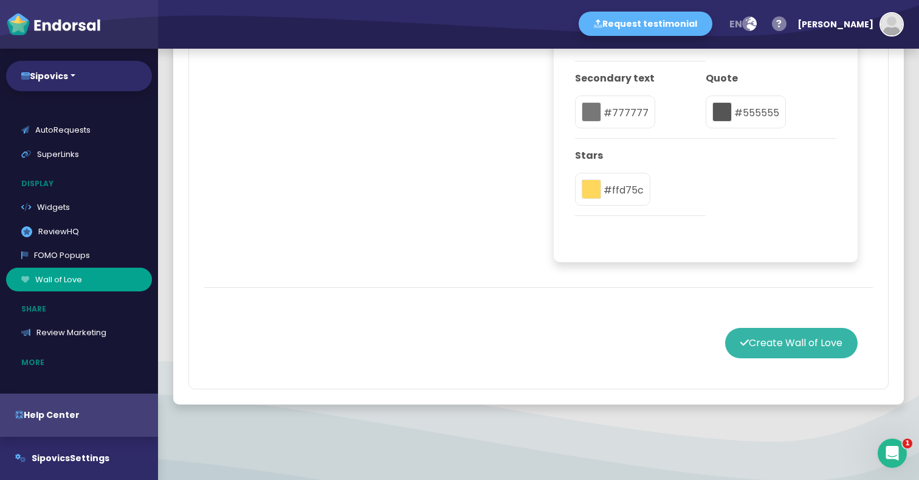
click at [777, 346] on button "Create Wall of Love" at bounding box center [791, 343] width 133 height 30
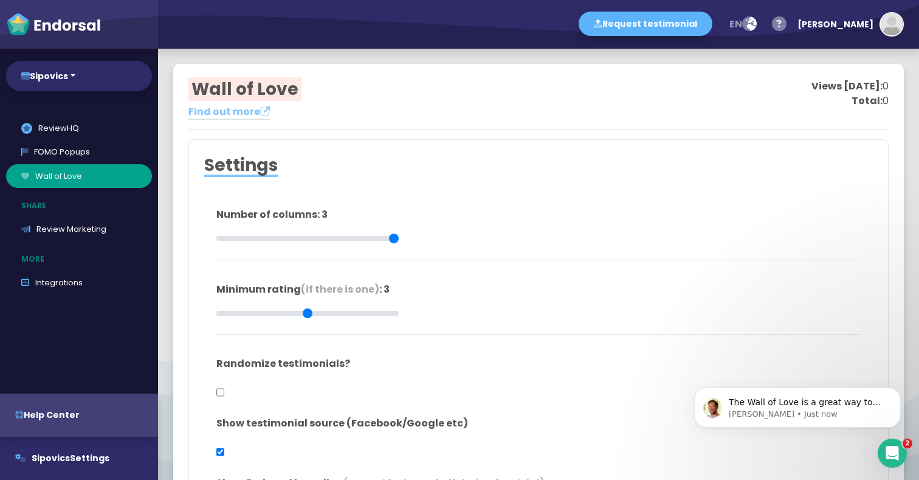
scroll to position [0, 0]
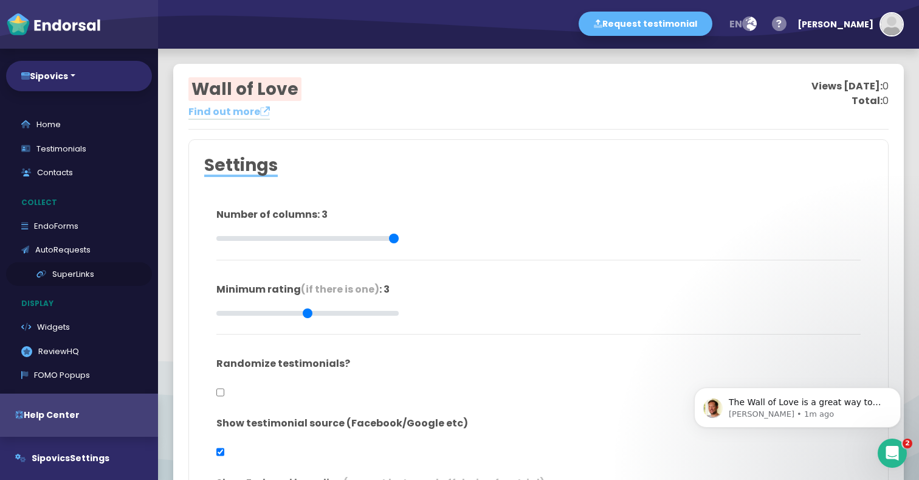
click at [78, 273] on link "SuperLinks" at bounding box center [79, 274] width 146 height 24
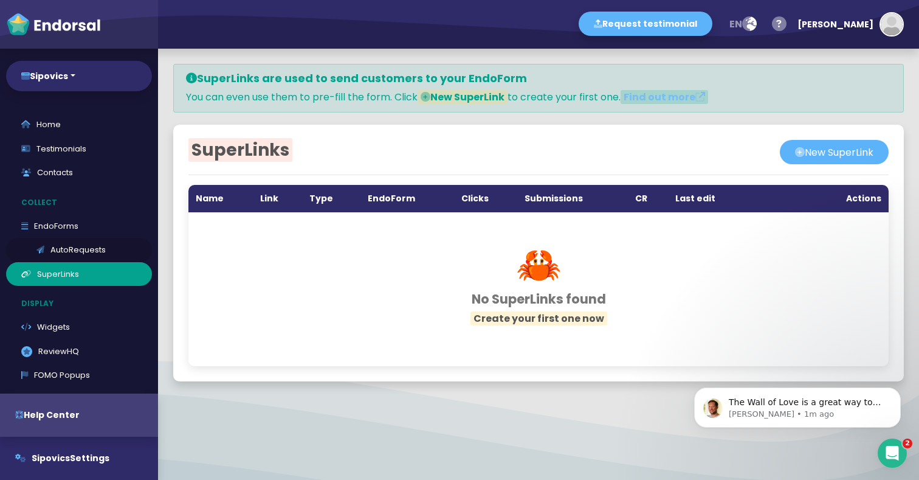
click at [88, 252] on link "AutoRequests" at bounding box center [79, 250] width 146 height 24
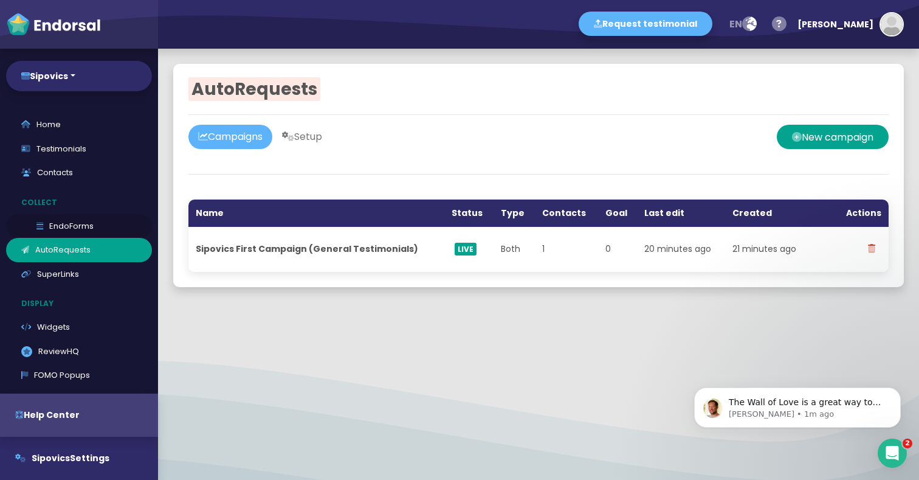
click at [59, 229] on link "EndoForms" at bounding box center [79, 226] width 146 height 24
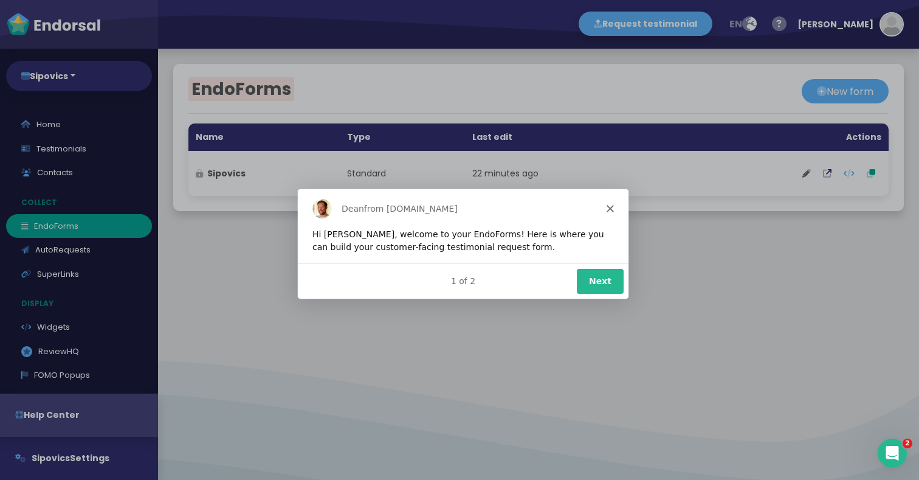
click at [612, 277] on button "Next" at bounding box center [599, 279] width 47 height 25
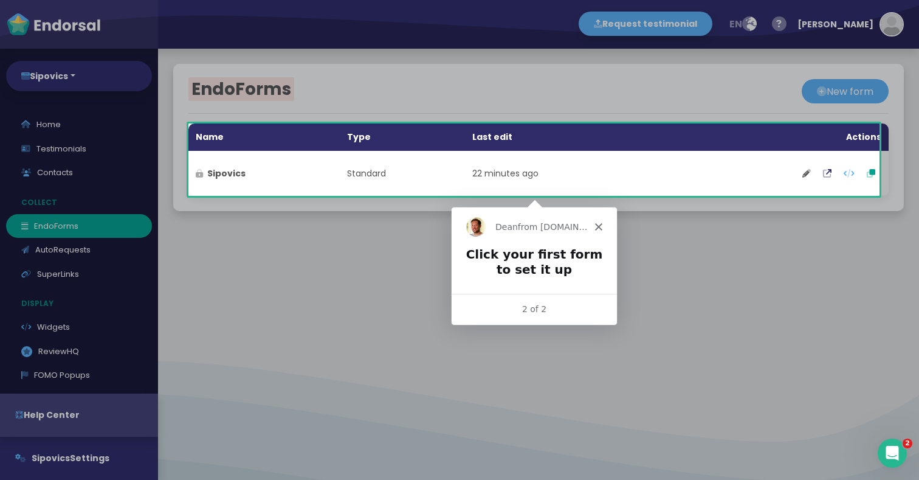
click at [606, 222] on div "Dean from Endorsal.io" at bounding box center [532, 226] width 165 height 39
click at [598, 225] on icon "Close" at bounding box center [597, 225] width 7 height 7
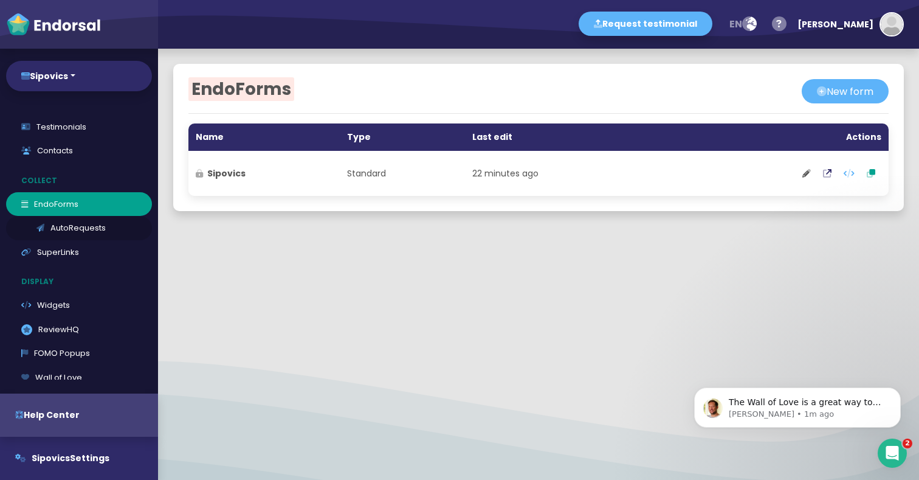
scroll to position [98, 0]
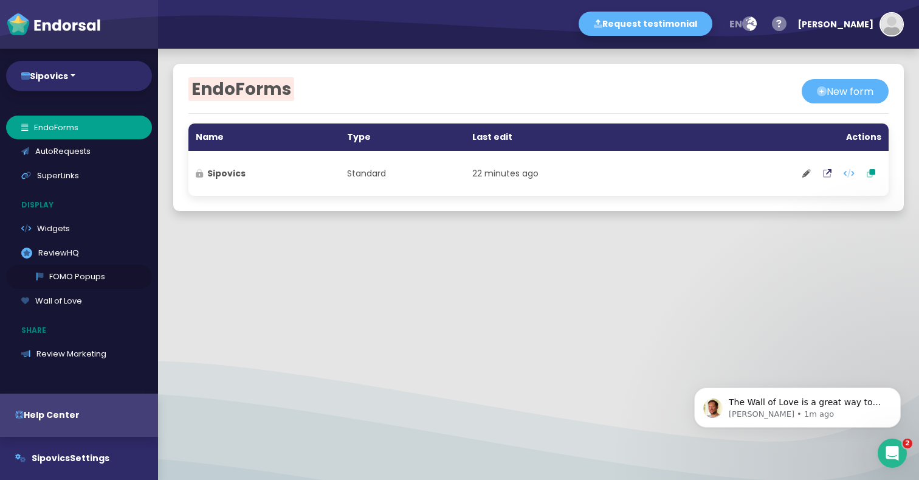
click at [78, 274] on link "FOMO Popups" at bounding box center [79, 276] width 146 height 24
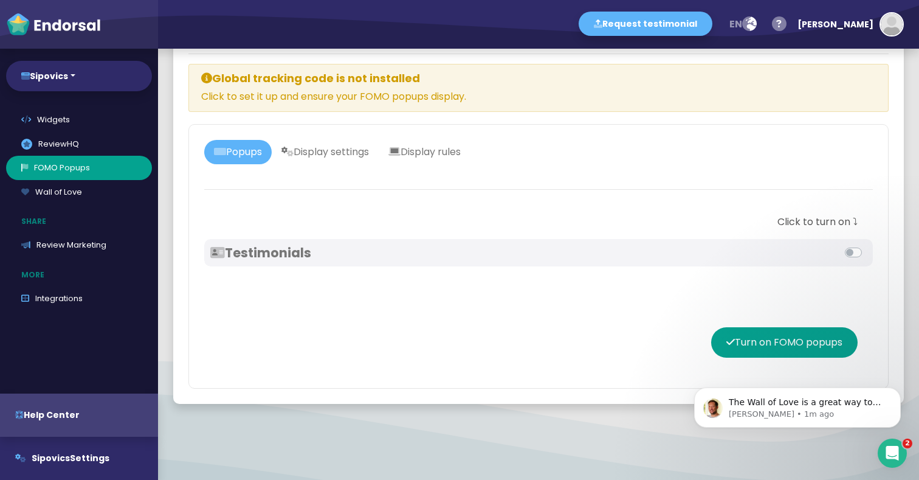
scroll to position [209, 0]
click at [89, 249] on link "Review Marketing" at bounding box center [79, 243] width 146 height 24
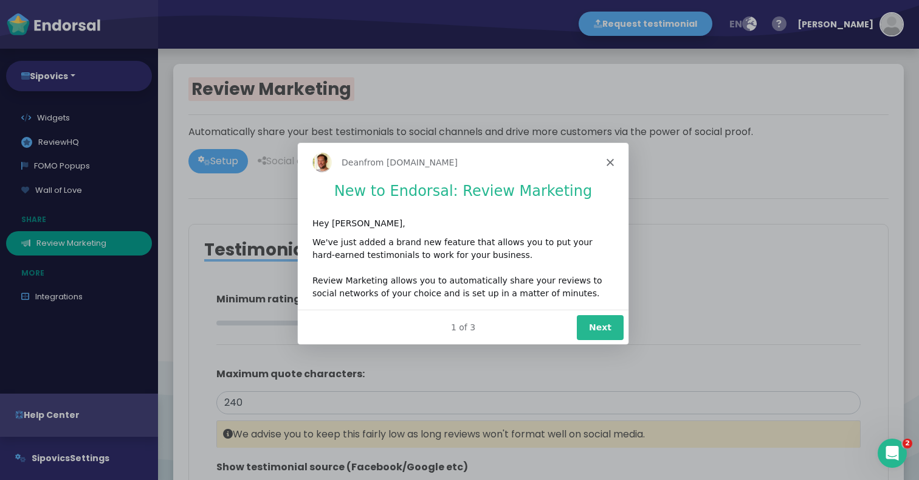
type input "#2F2A68"
type input "#FFFFFF"
type input "#555555"
type input "#777777"
type input "#555555"
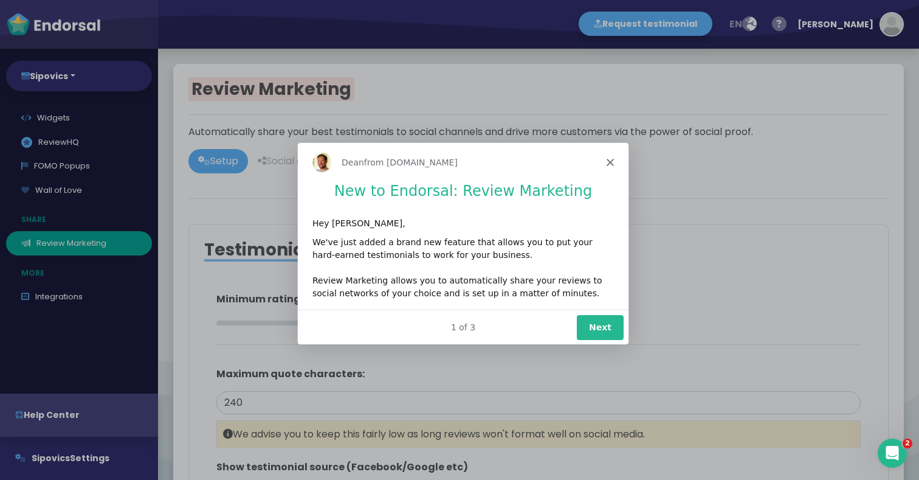
type input "#FFD75C"
click at [606, 159] on icon "Close" at bounding box center [609, 160] width 7 height 7
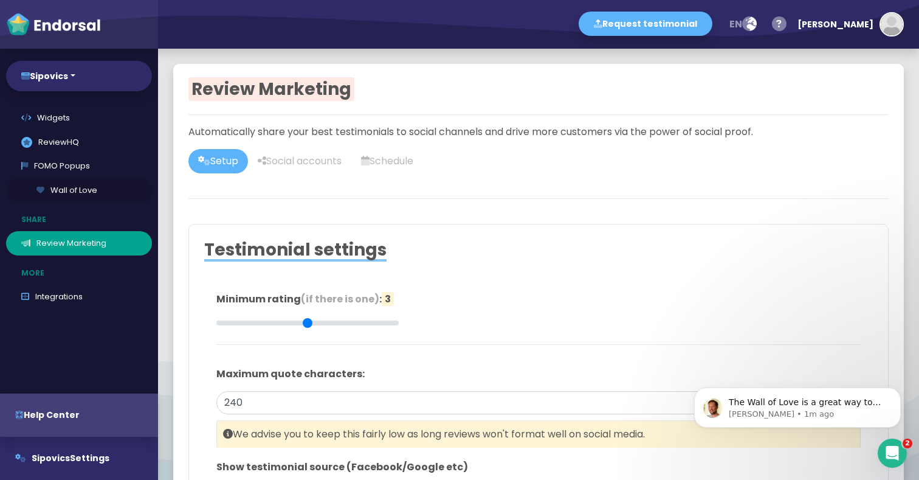
click at [77, 189] on link "Wall of Love" at bounding box center [79, 190] width 146 height 24
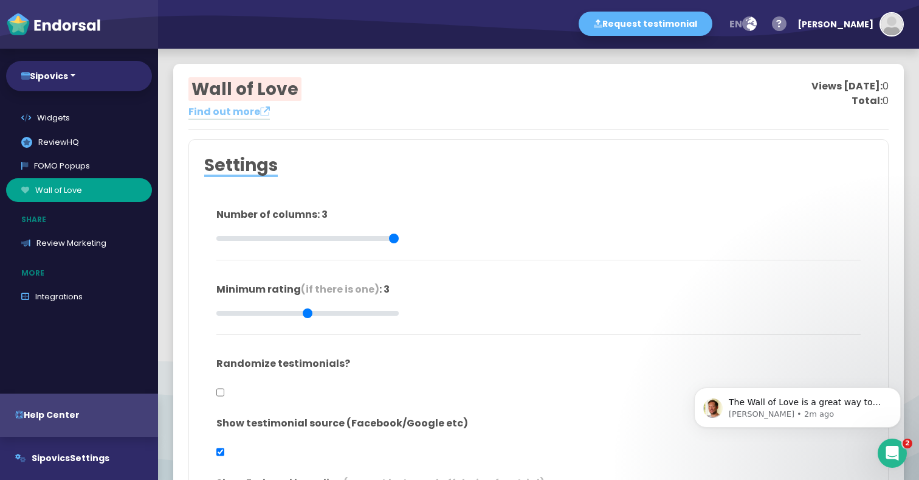
type input "#FFFFFF"
type input "#555555"
type input "#777777"
type input "#555555"
type input "#FFD75C"
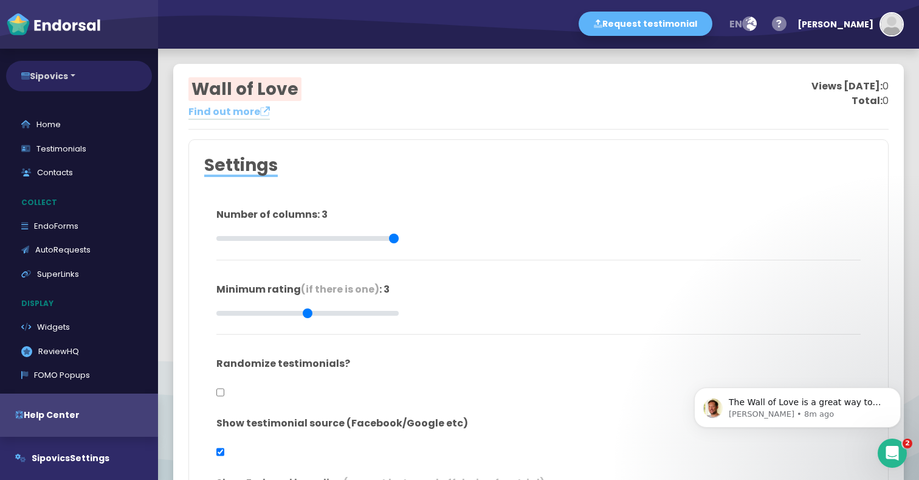
click at [79, 76] on button "Sipovics" at bounding box center [79, 76] width 146 height 30
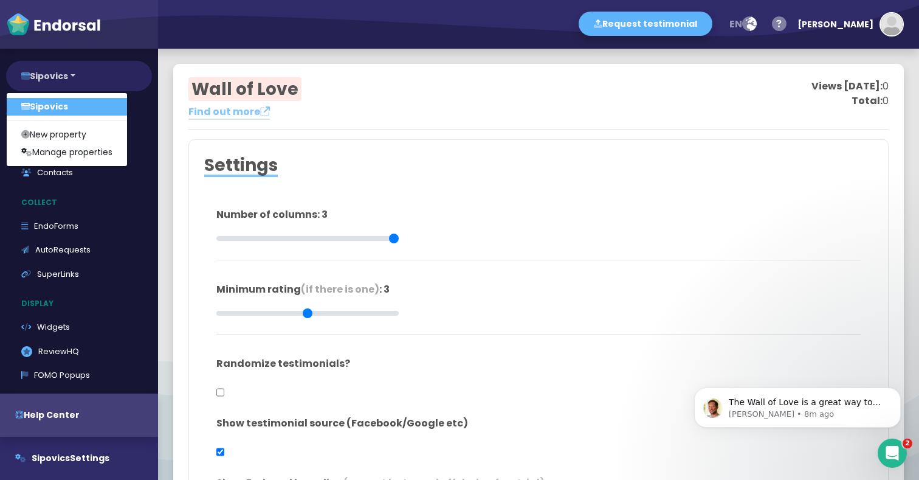
click at [78, 77] on button "Sipovics" at bounding box center [79, 76] width 146 height 30
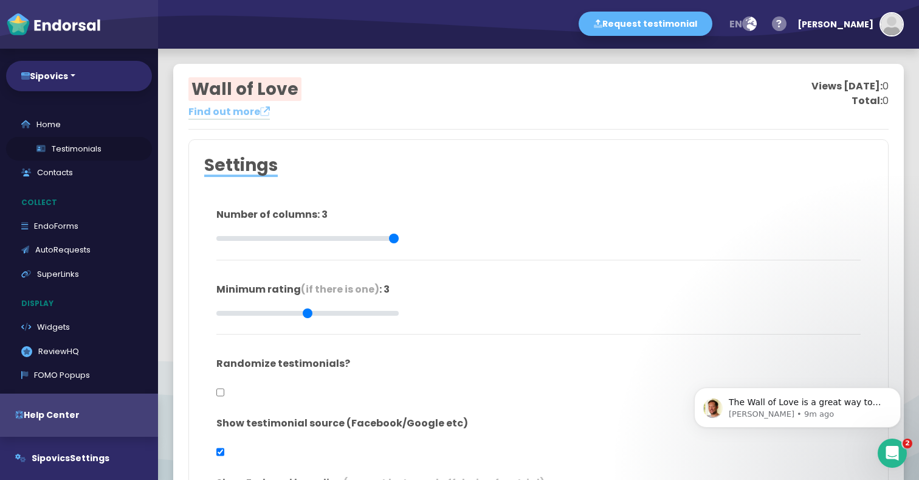
click at [89, 149] on link "Testimonials" at bounding box center [79, 149] width 146 height 24
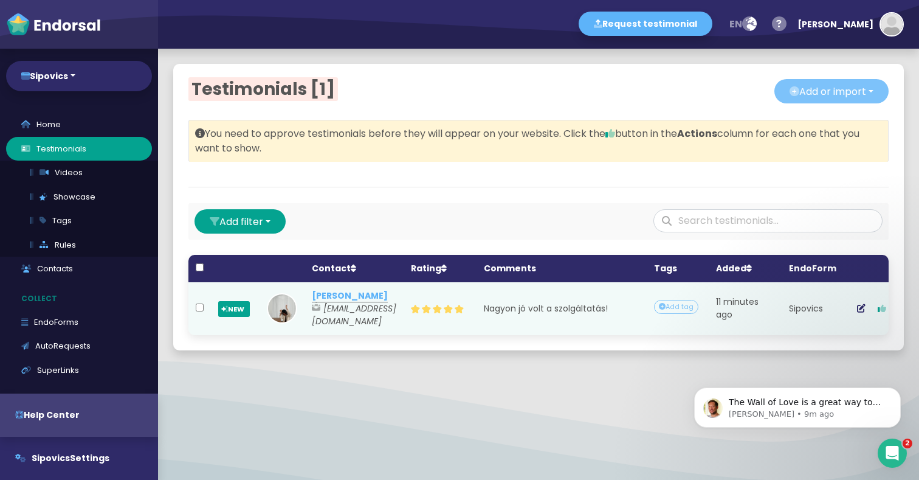
click at [788, 82] on button "Add or import" at bounding box center [831, 91] width 114 height 24
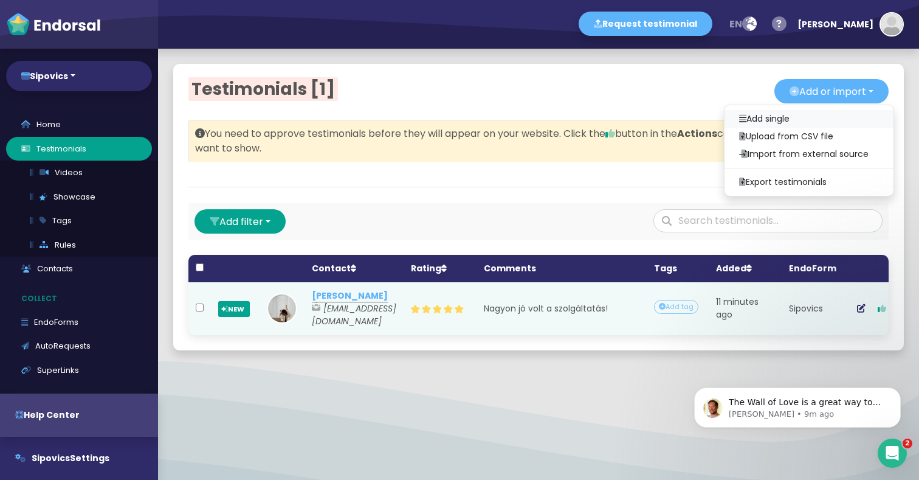
click at [766, 120] on link "Add single" at bounding box center [809, 119] width 169 height 18
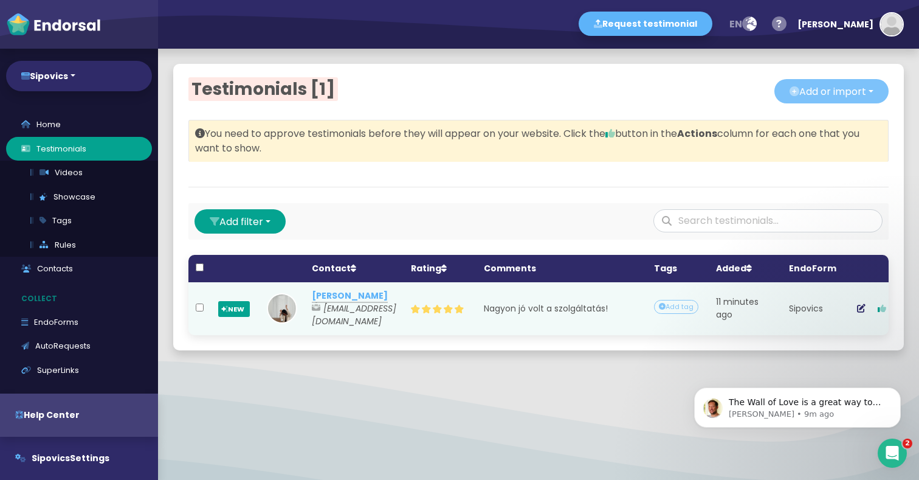
click at [811, 95] on button "Add or import" at bounding box center [831, 91] width 114 height 24
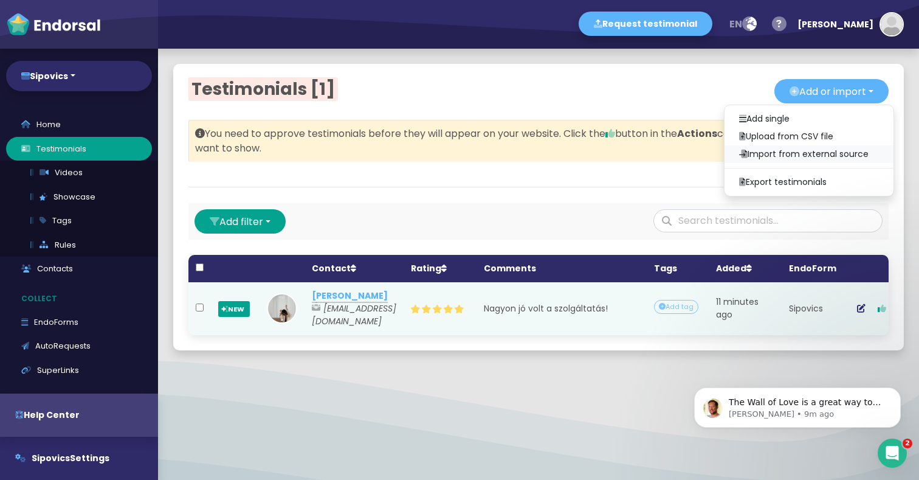
click at [777, 150] on link "Import from external source" at bounding box center [809, 154] width 169 height 18
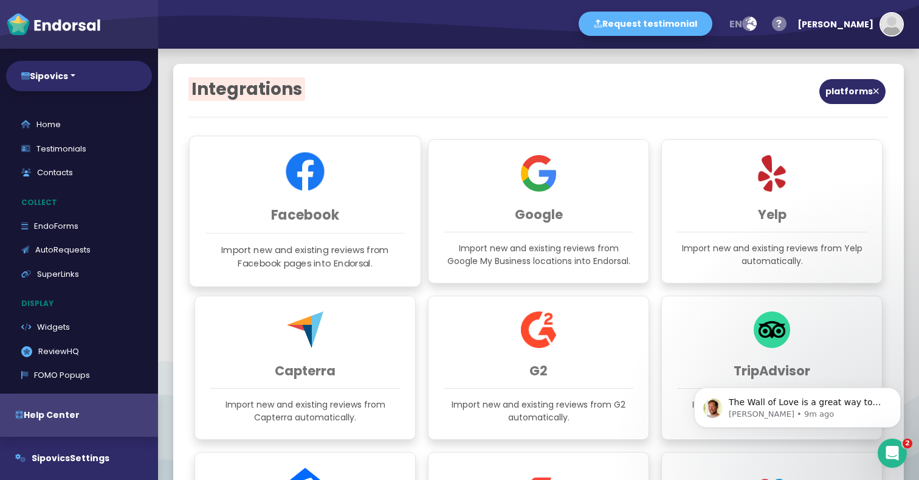
click at [330, 182] on div "Facebook Import new and existing reviews from Facebook pages into Endorsal." at bounding box center [305, 211] width 232 height 151
click at [525, 79] on h2 "Integrations" at bounding box center [363, 89] width 350 height 21
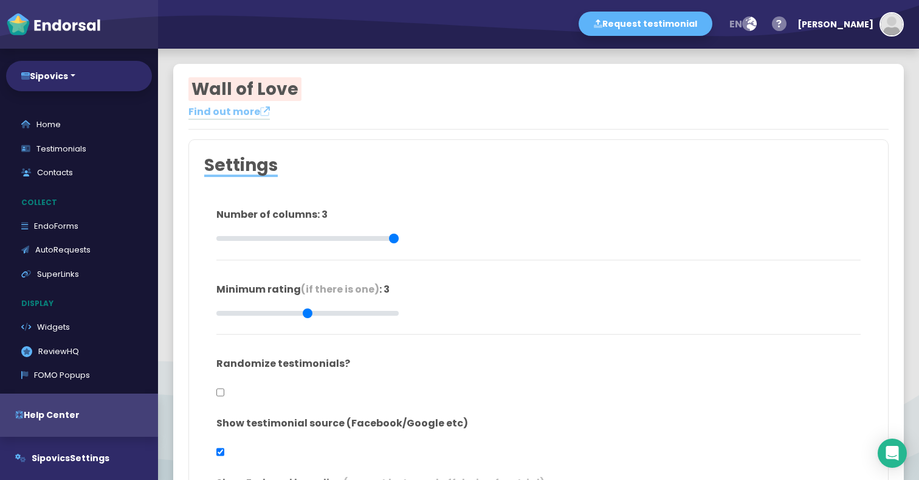
type input "#FFFFFF"
type input "#555555"
type input "#777777"
type input "#555555"
type input "#FFD75C"
